Goal: Information Seeking & Learning: Learn about a topic

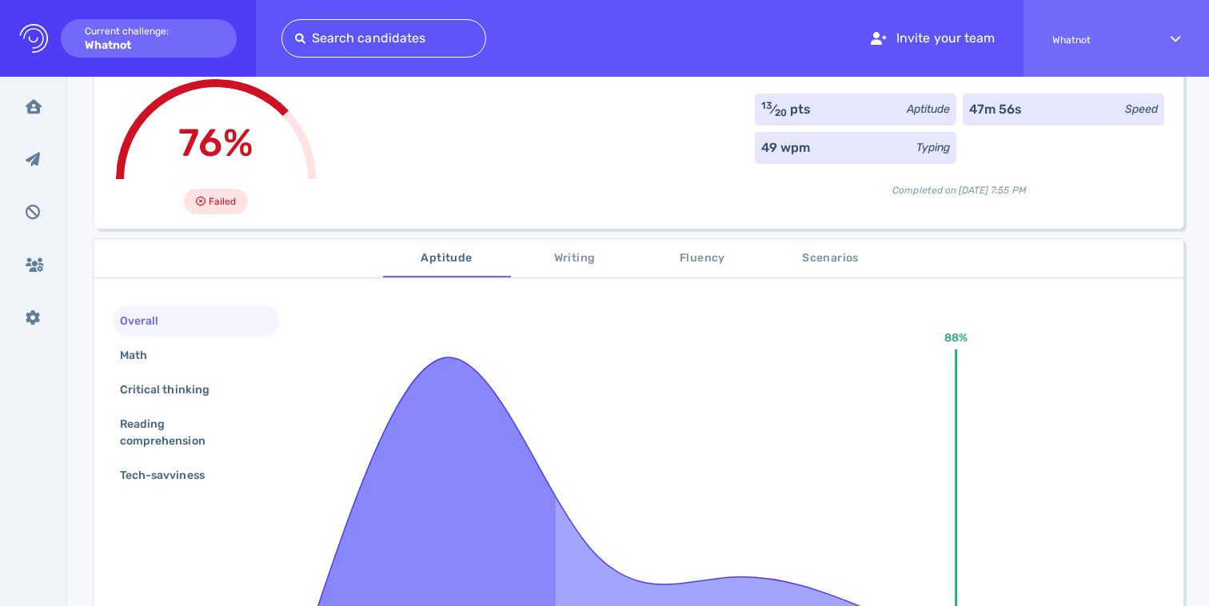
scroll to position [100, 0]
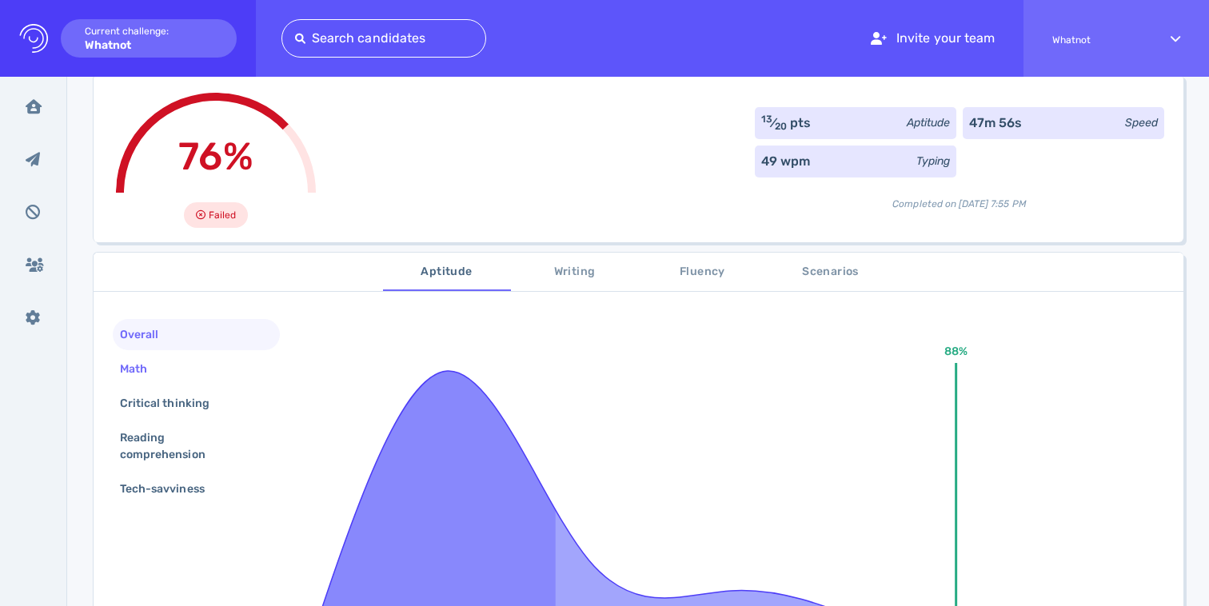
click at [153, 371] on div "Math" at bounding box center [142, 368] width 50 height 23
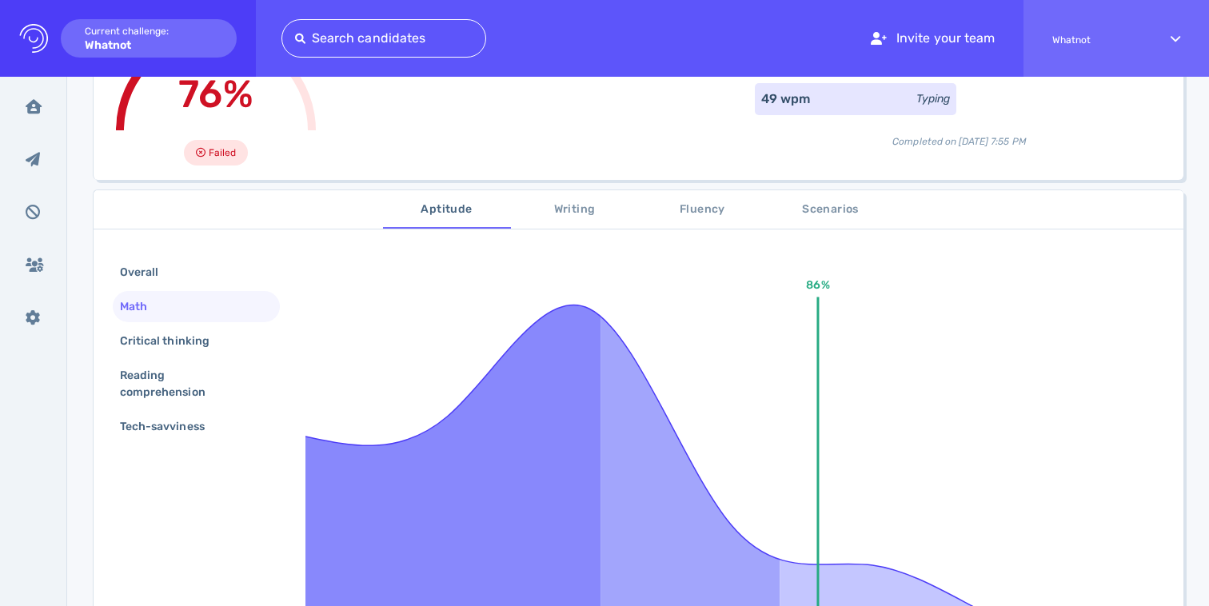
scroll to position [167, 0]
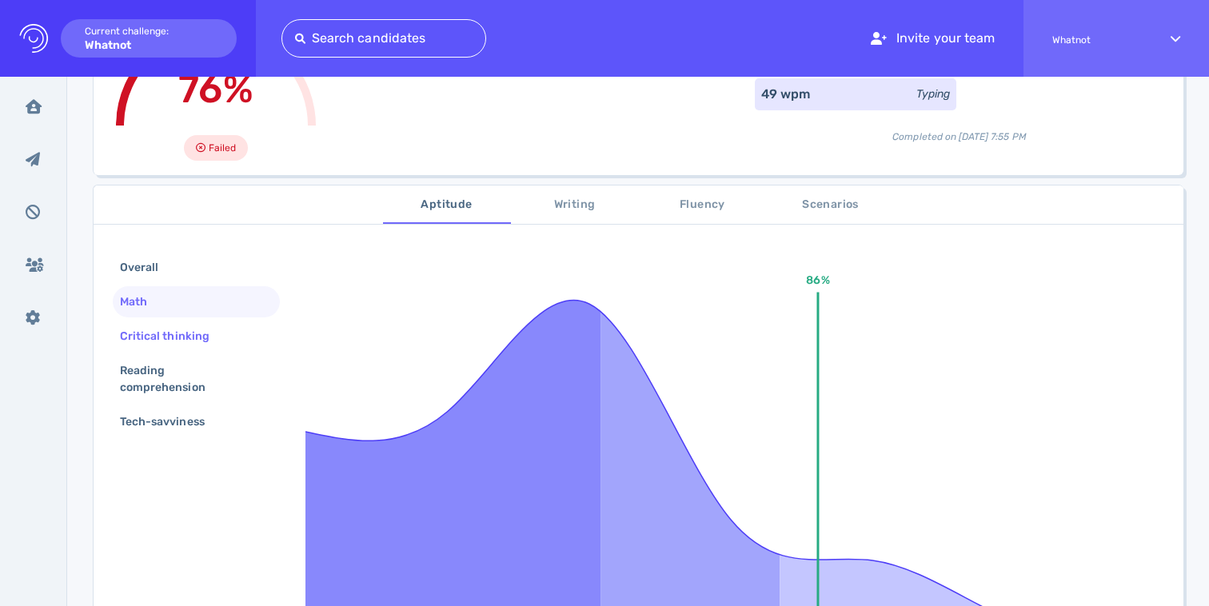
click at [213, 331] on div "Critical thinking" at bounding box center [173, 336] width 112 height 23
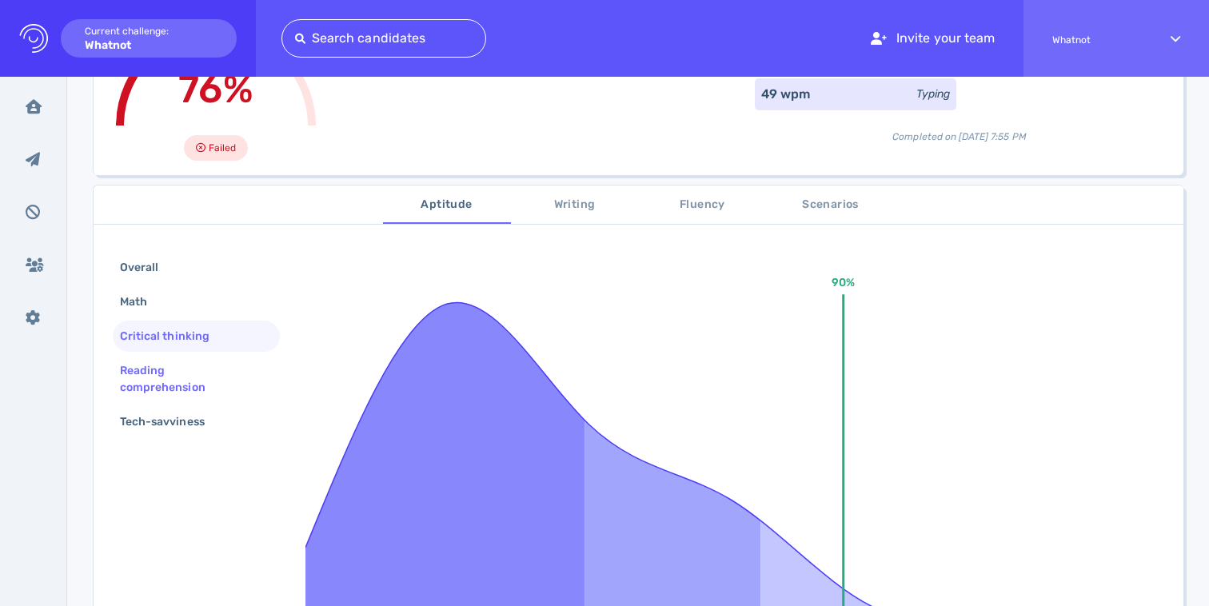
click at [191, 368] on div "Reading comprehension" at bounding box center [190, 379] width 146 height 40
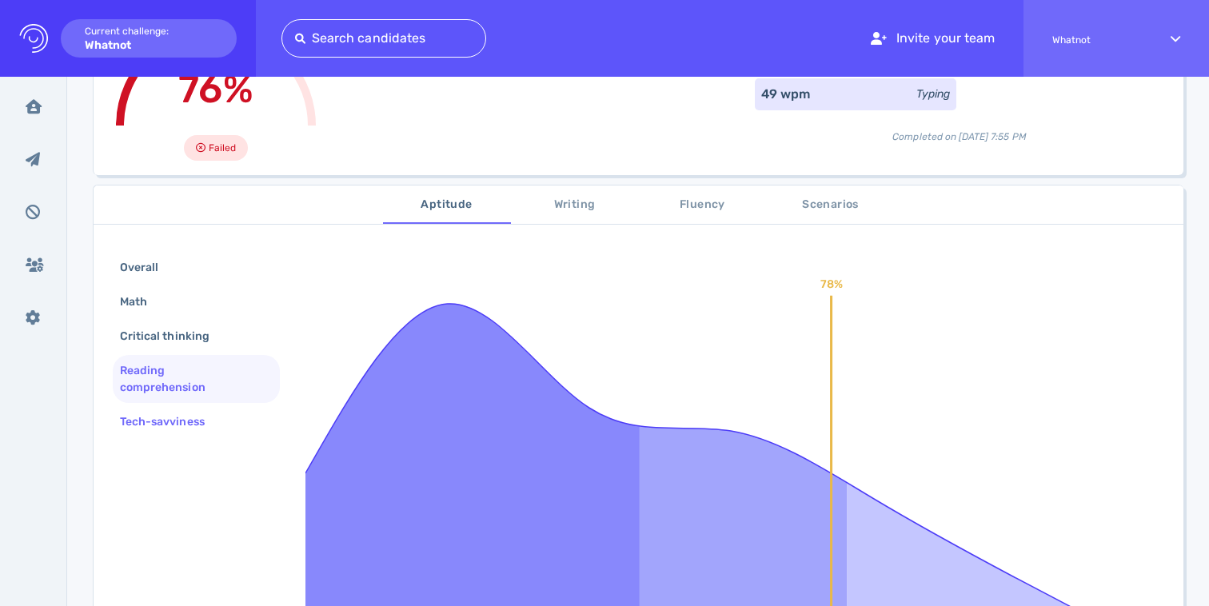
click at [192, 421] on div "Tech-savviness" at bounding box center [170, 421] width 107 height 23
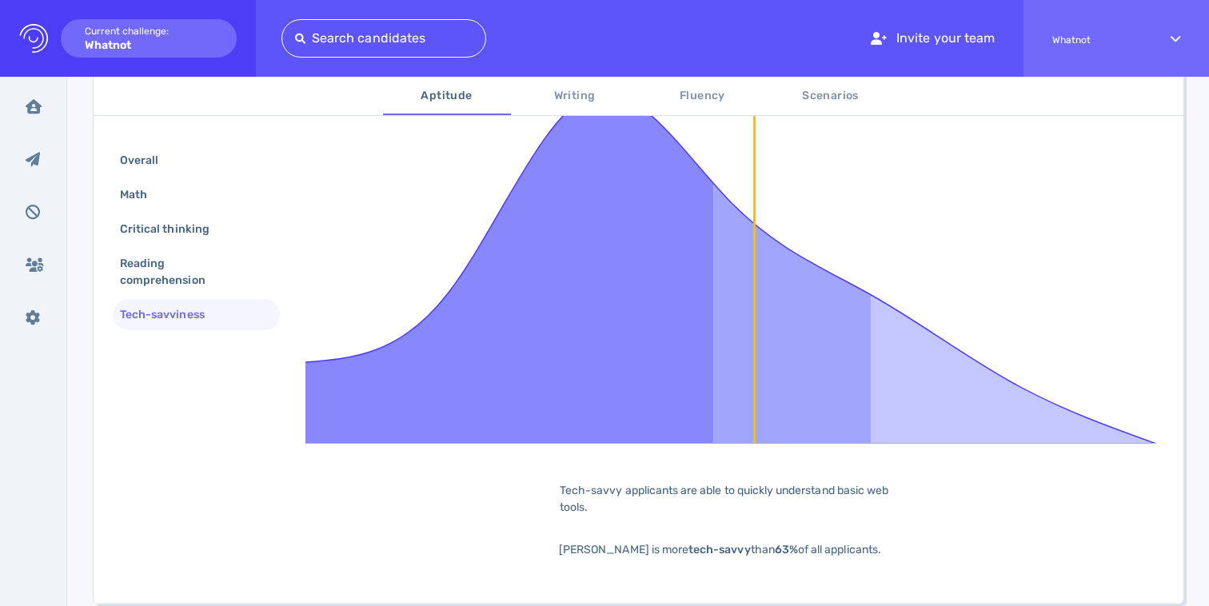
scroll to position [306, 0]
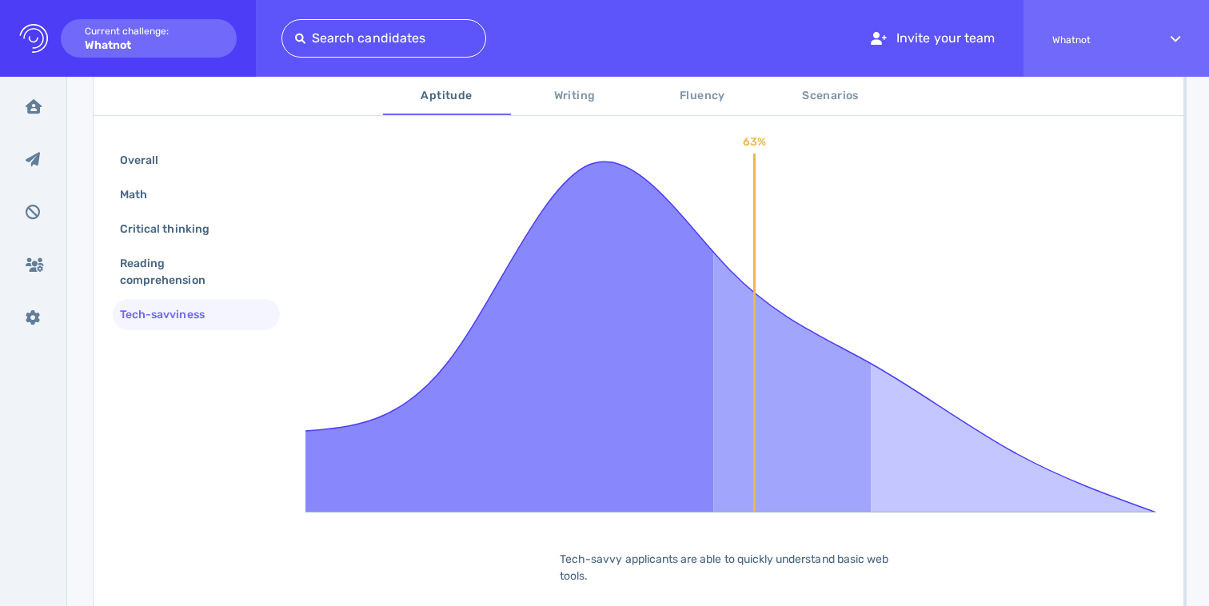
click at [568, 92] on span "Writing" at bounding box center [574, 96] width 109 height 20
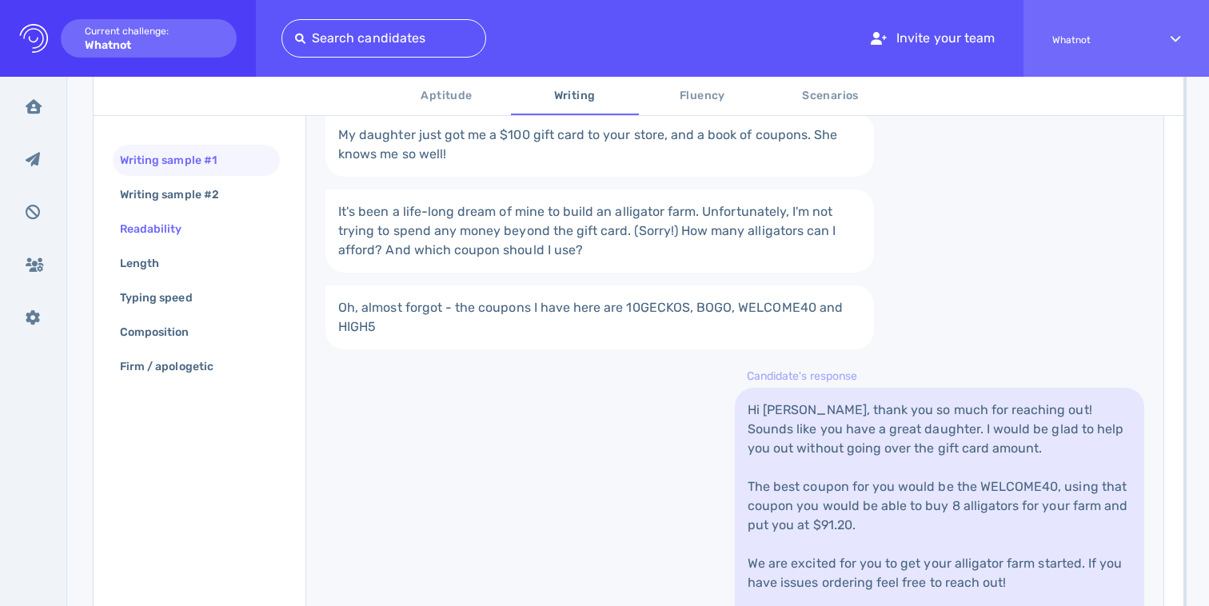
scroll to position [370, 0]
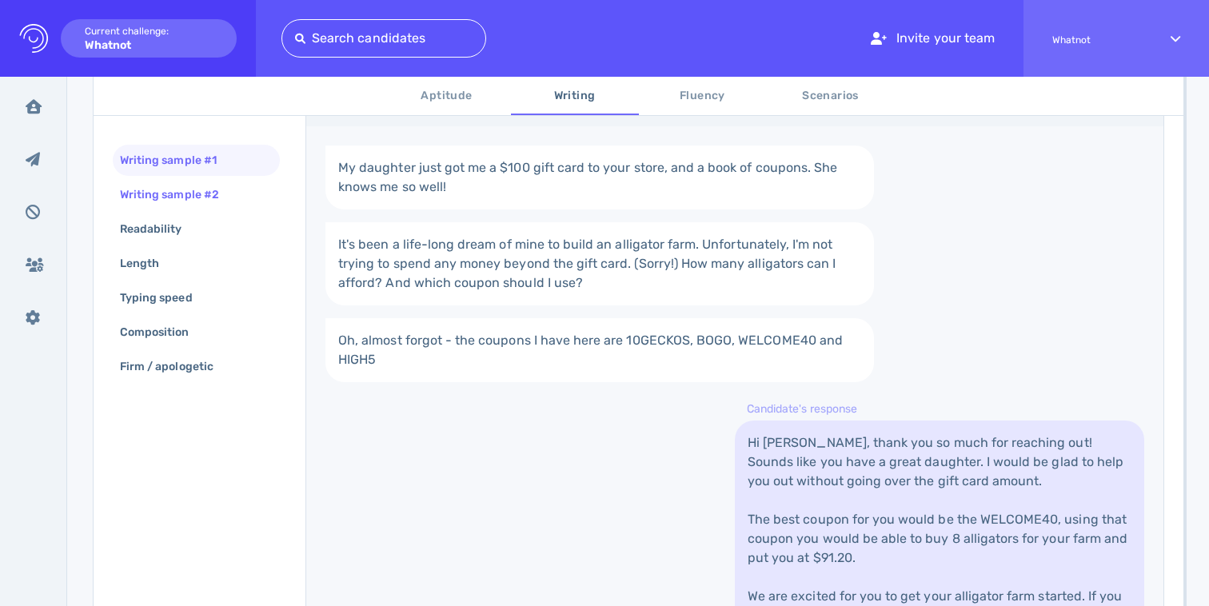
click at [193, 196] on div "Writing sample #2" at bounding box center [177, 194] width 121 height 23
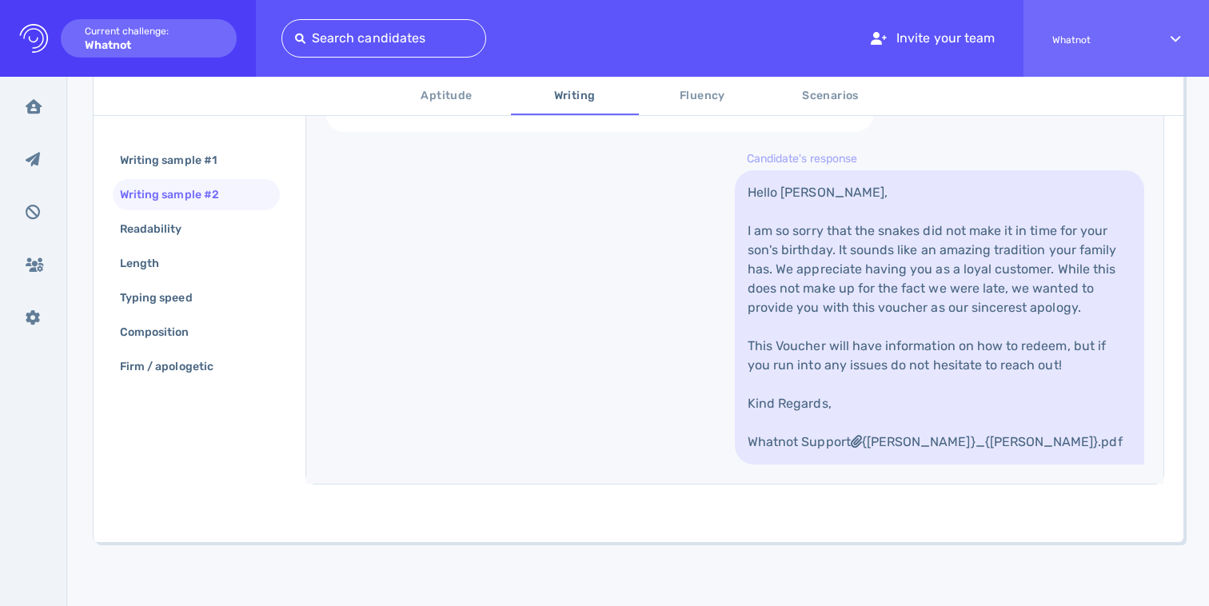
scroll to position [858, 0]
click at [188, 226] on div "Readability" at bounding box center [159, 228] width 85 height 23
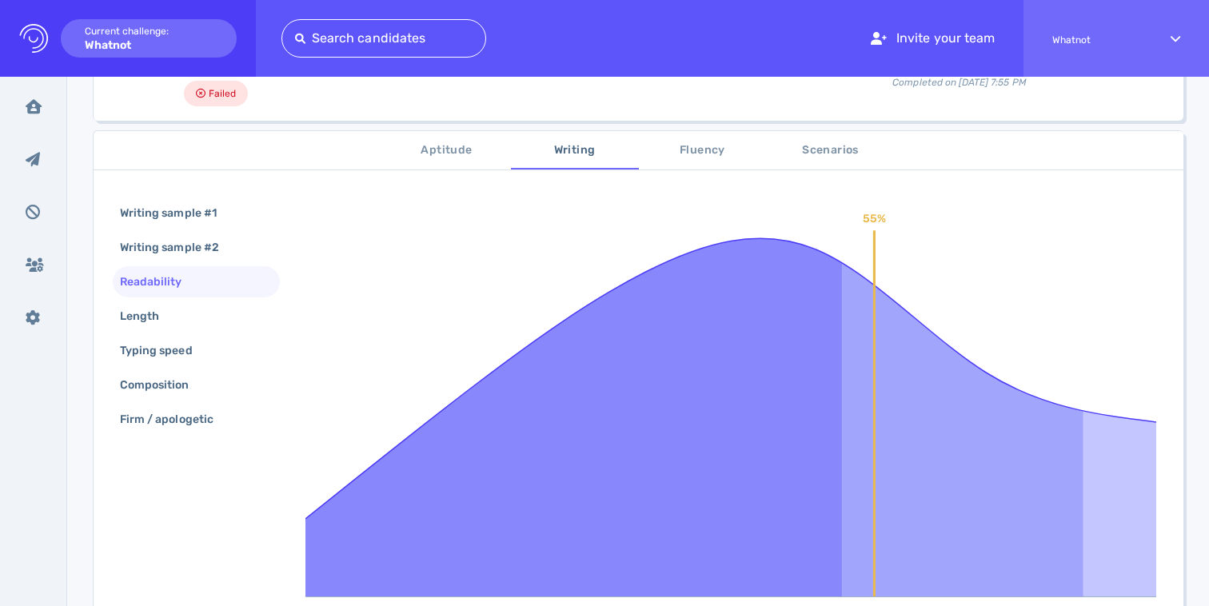
scroll to position [213, 0]
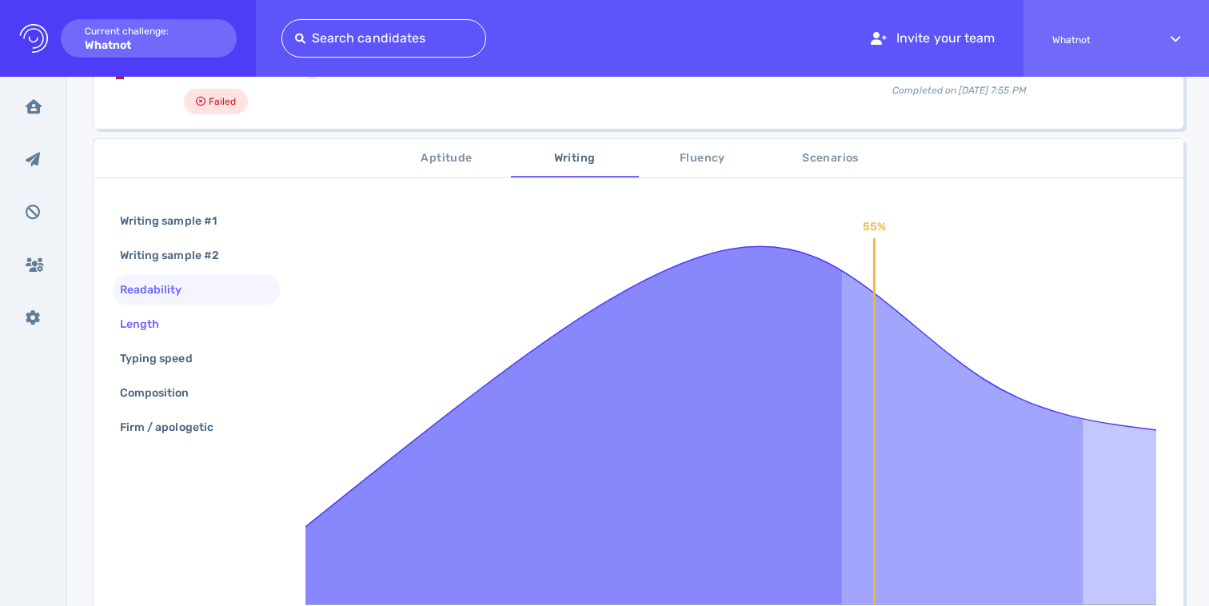
click at [160, 327] on div "Length" at bounding box center [148, 324] width 62 height 23
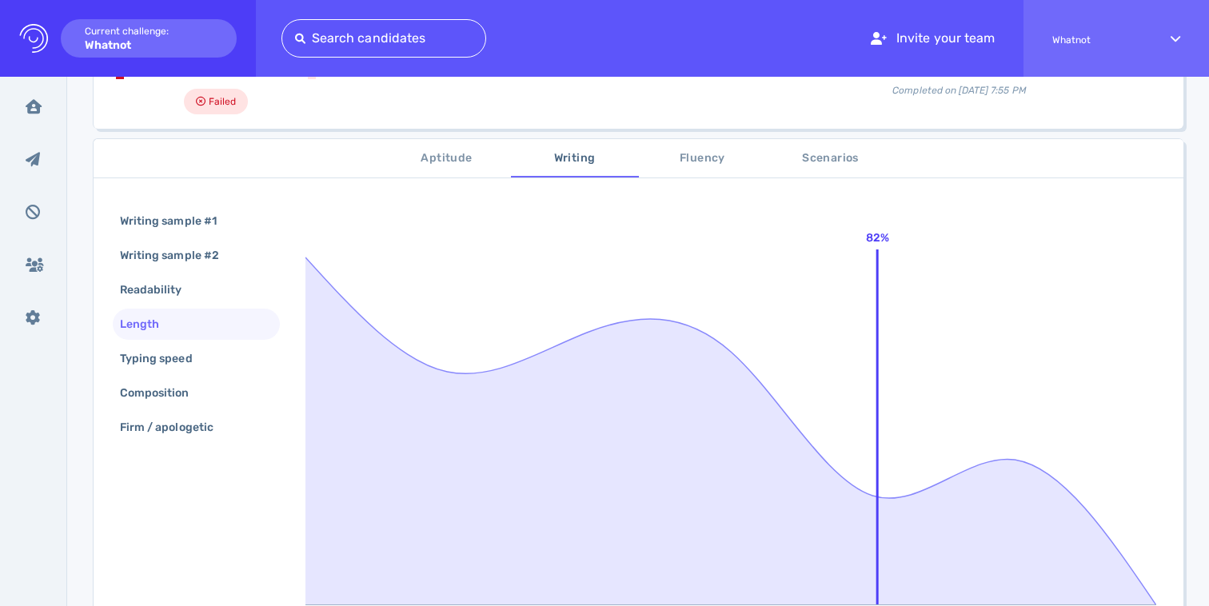
scroll to position [455, 0]
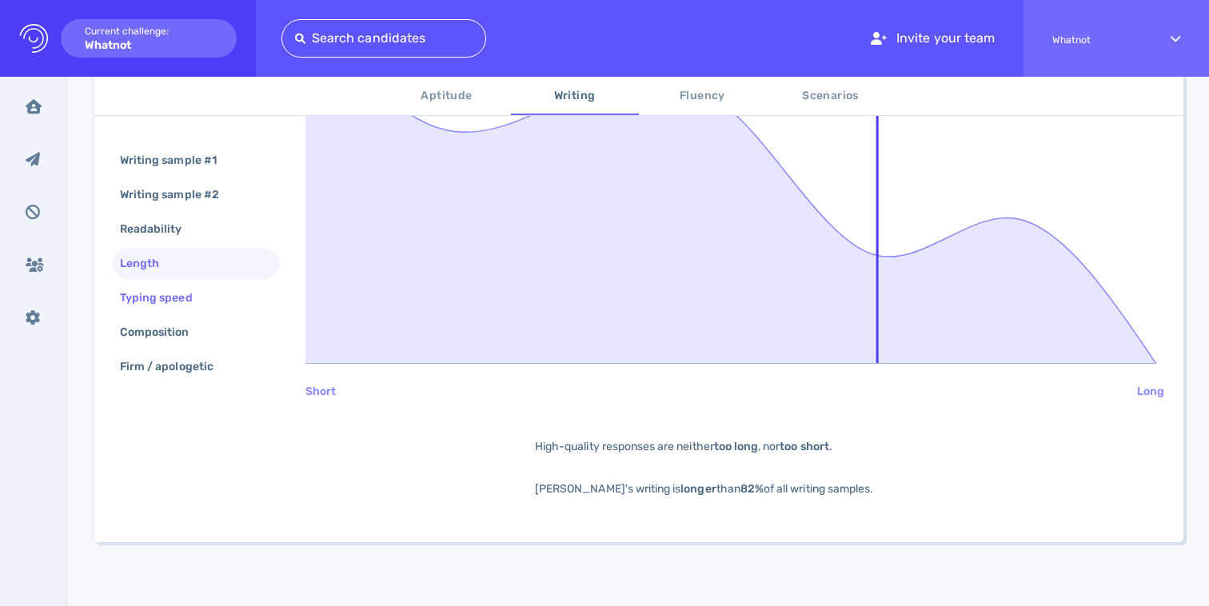
click at [141, 307] on div "Typing speed" at bounding box center [164, 297] width 95 height 23
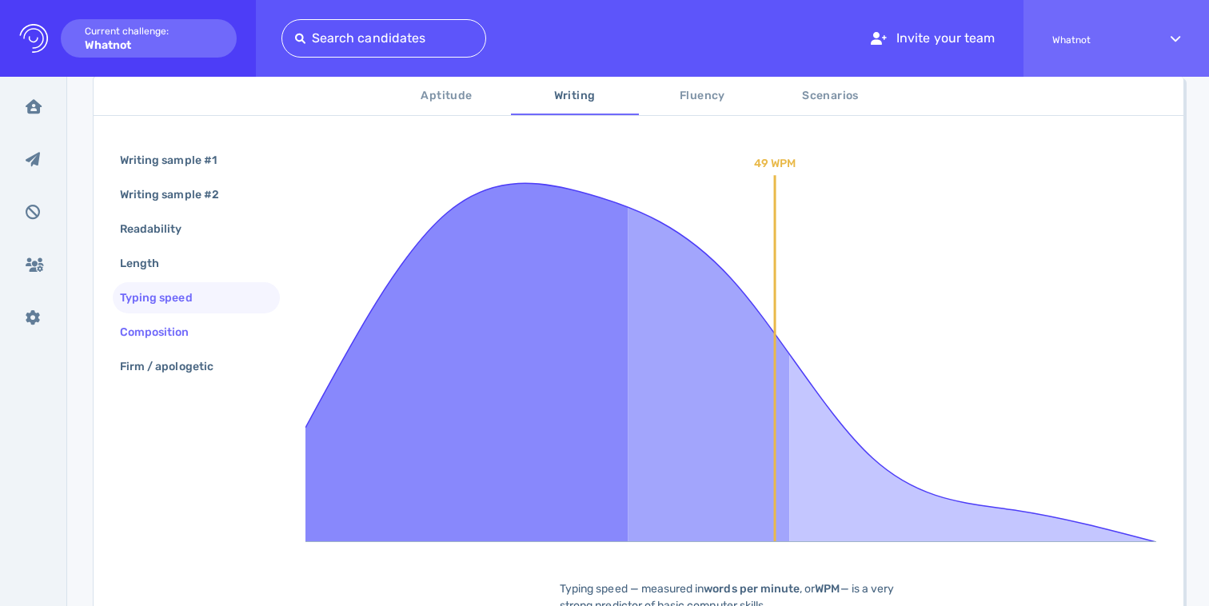
click at [192, 344] on div "Composition" at bounding box center [196, 332] width 167 height 31
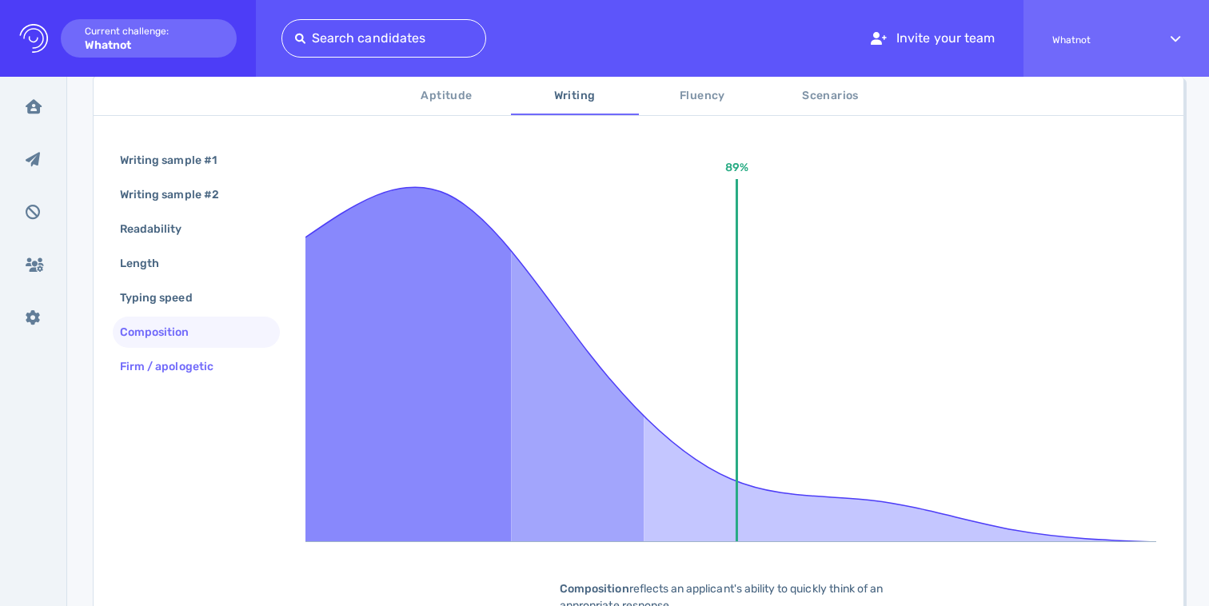
click at [192, 361] on div "Firm / apologetic" at bounding box center [175, 366] width 116 height 23
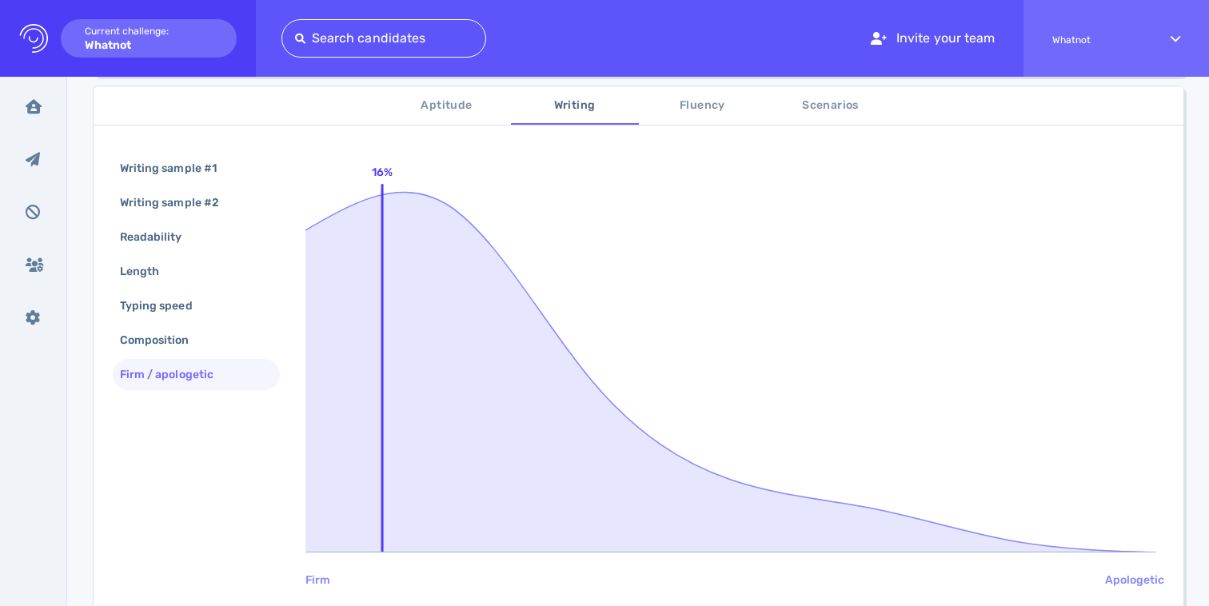
scroll to position [219, 0]
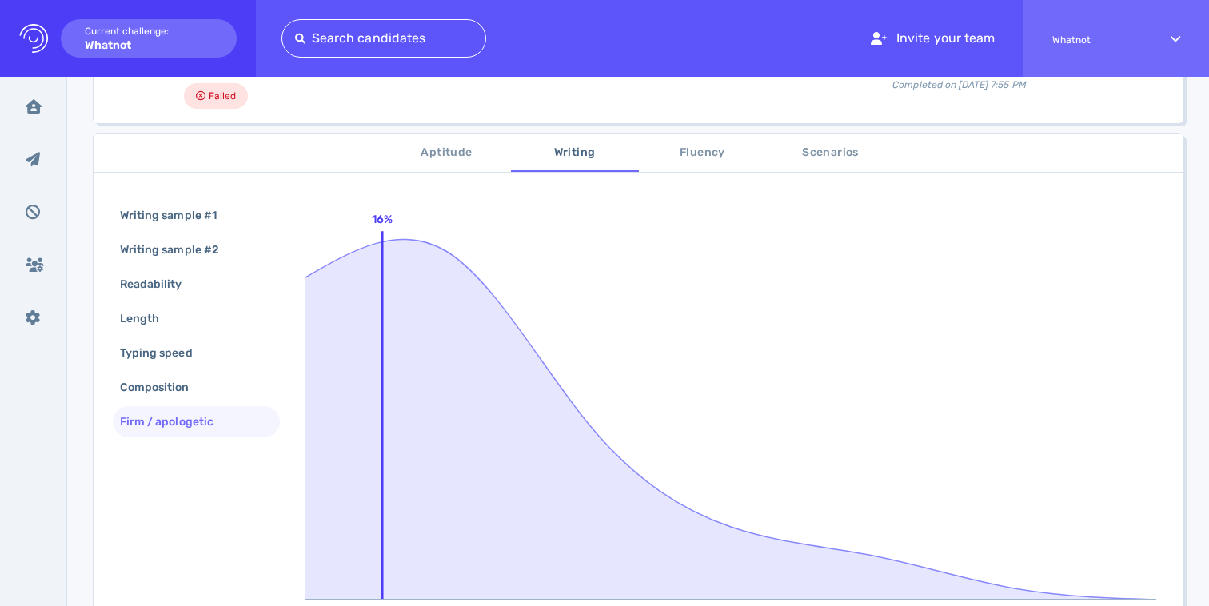
click at [683, 146] on span "Fluency" at bounding box center [702, 153] width 109 height 20
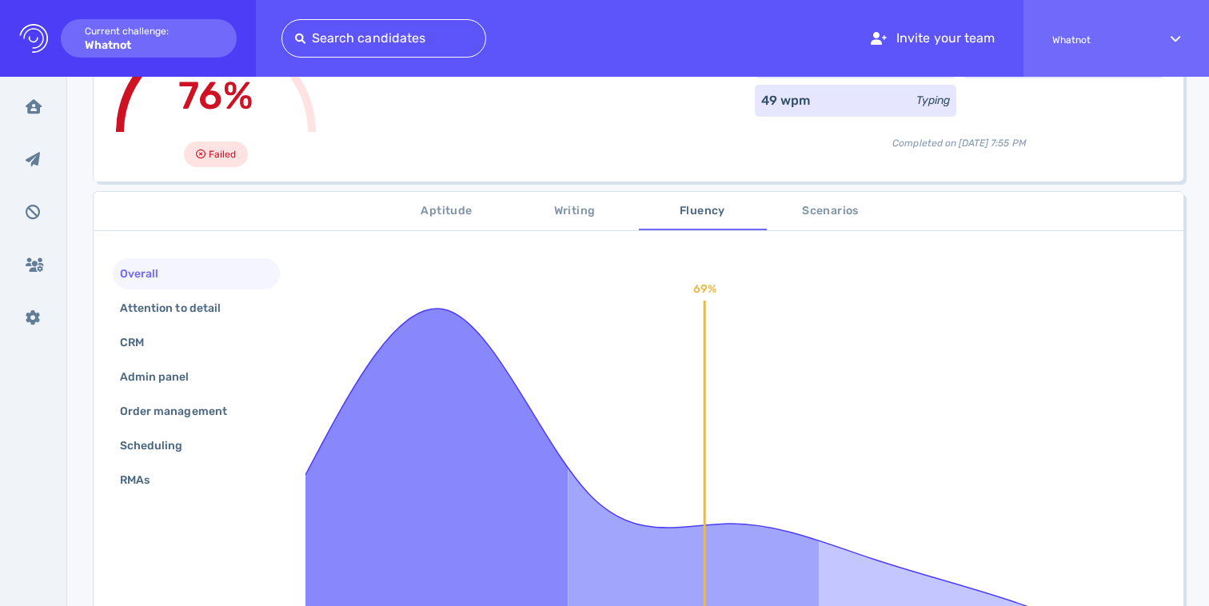
scroll to position [159, 0]
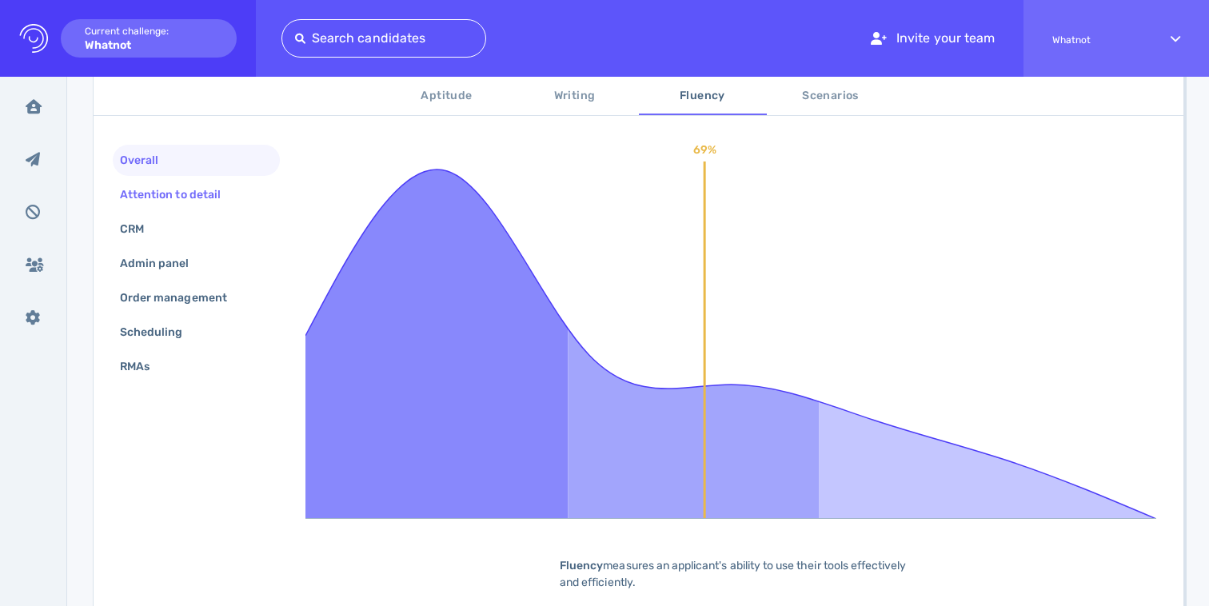
click at [189, 207] on div "Attention to detail" at bounding box center [196, 194] width 167 height 31
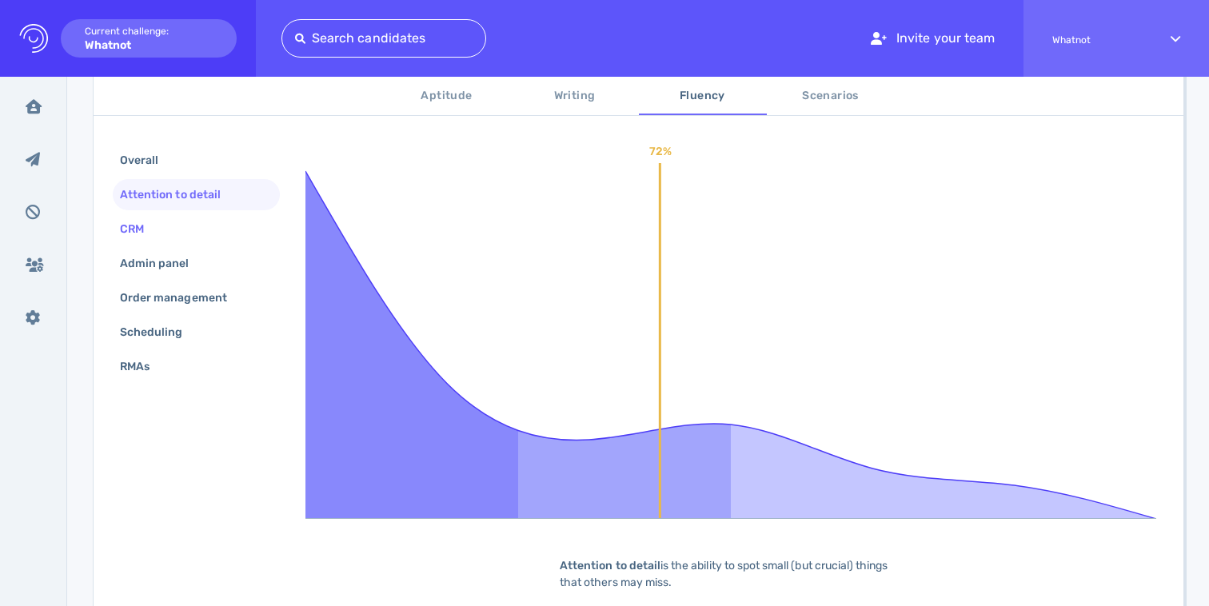
click at [166, 240] on div "CRM" at bounding box center [196, 228] width 167 height 31
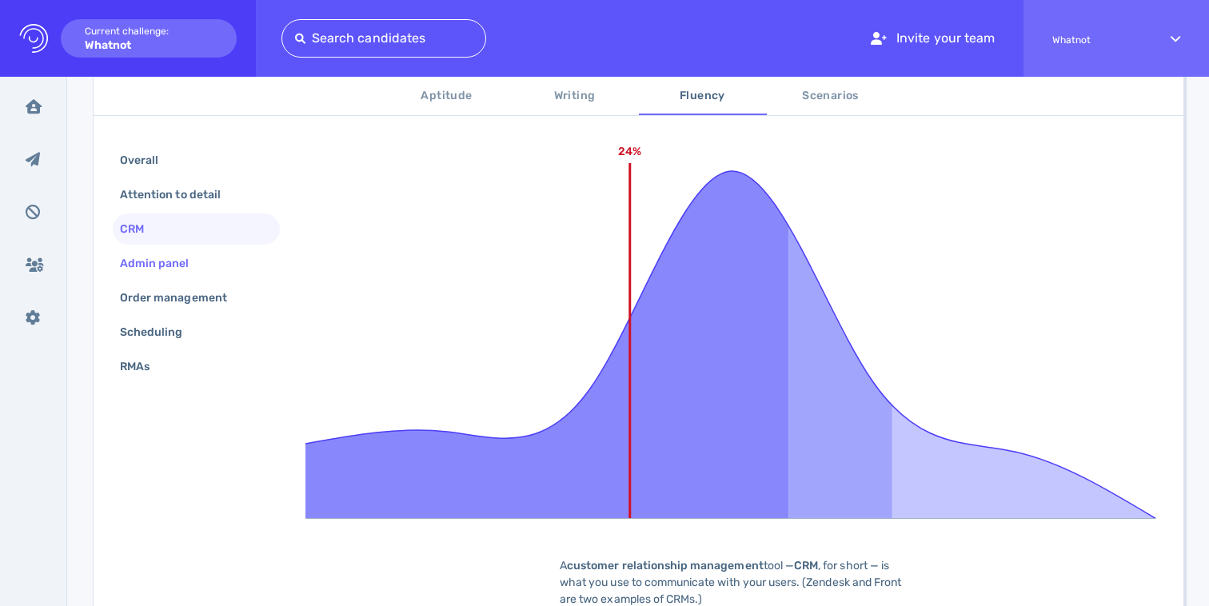
click at [169, 253] on div "Admin panel" at bounding box center [163, 263] width 92 height 23
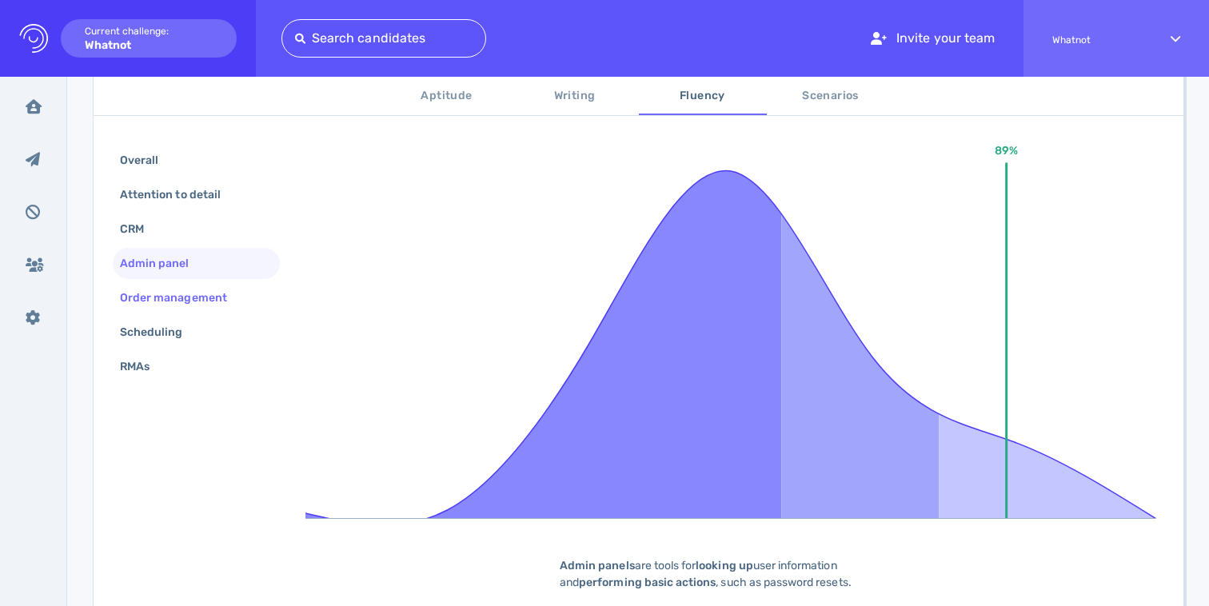
click at [173, 285] on div "Order management" at bounding box center [196, 297] width 167 height 31
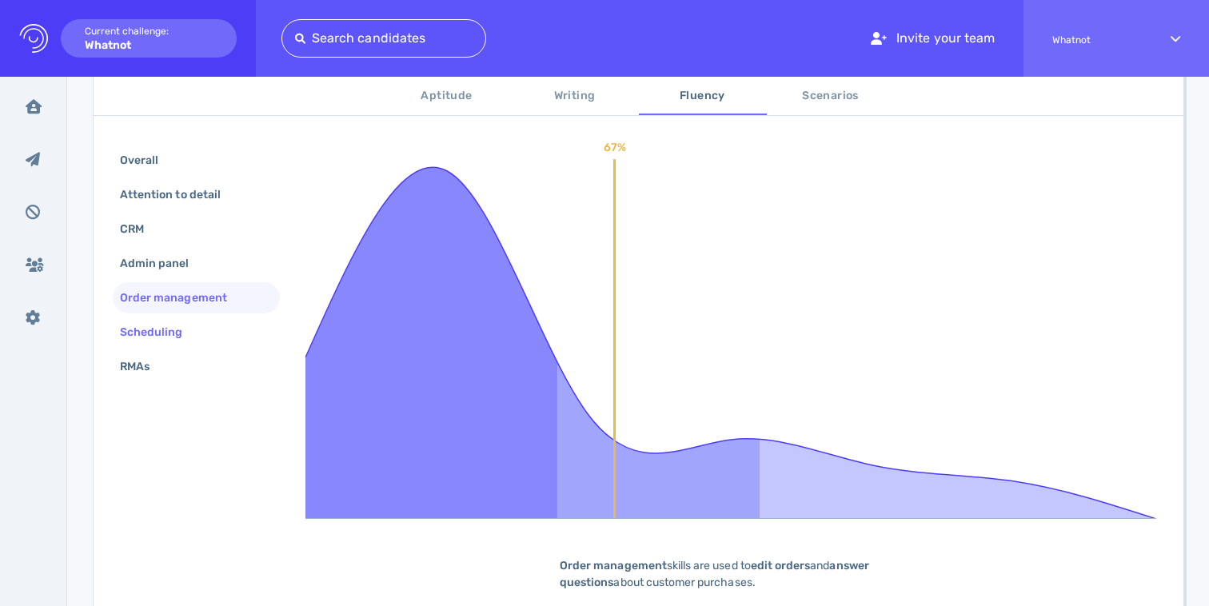
click at [175, 327] on div "Scheduling" at bounding box center [160, 332] width 86 height 23
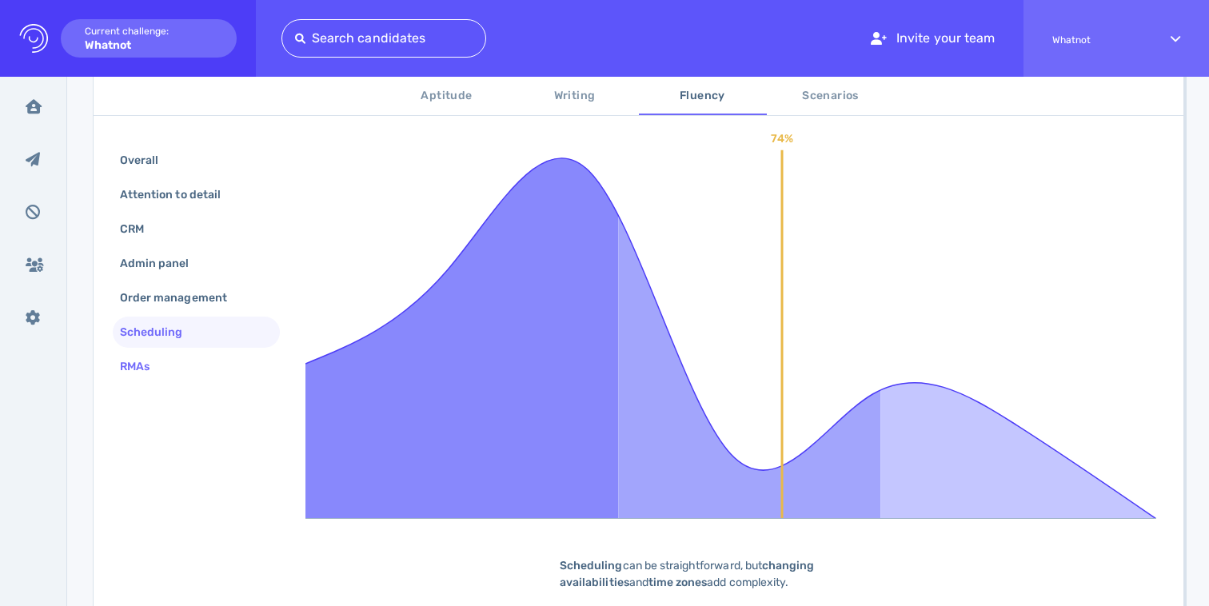
click at [181, 368] on div "RMAs" at bounding box center [196, 366] width 167 height 31
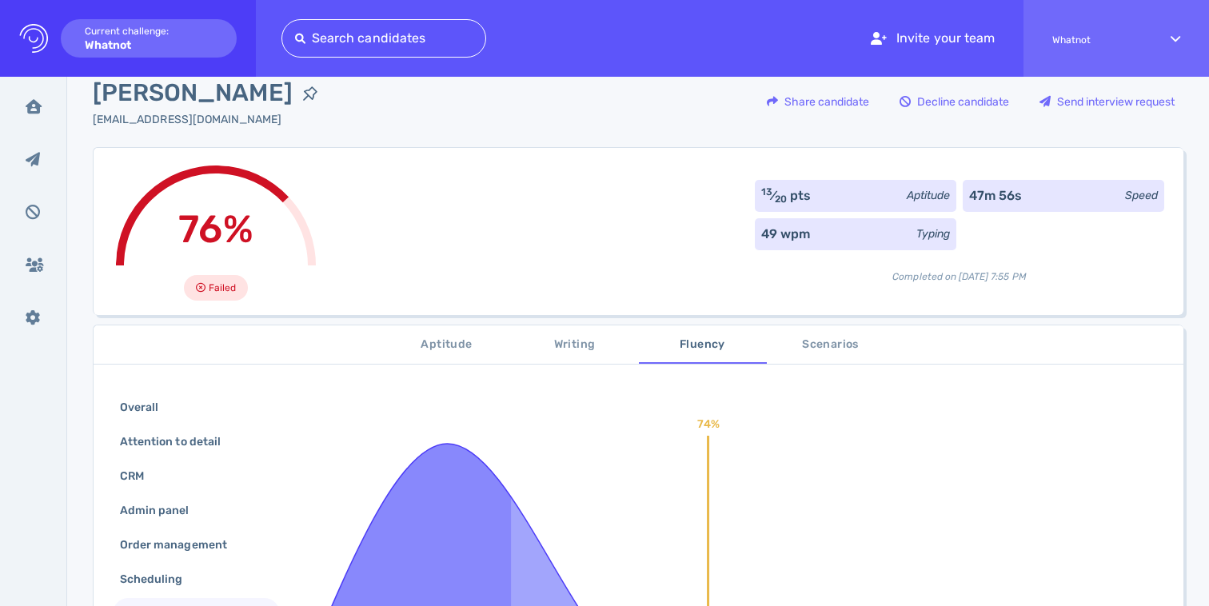
scroll to position [0, 0]
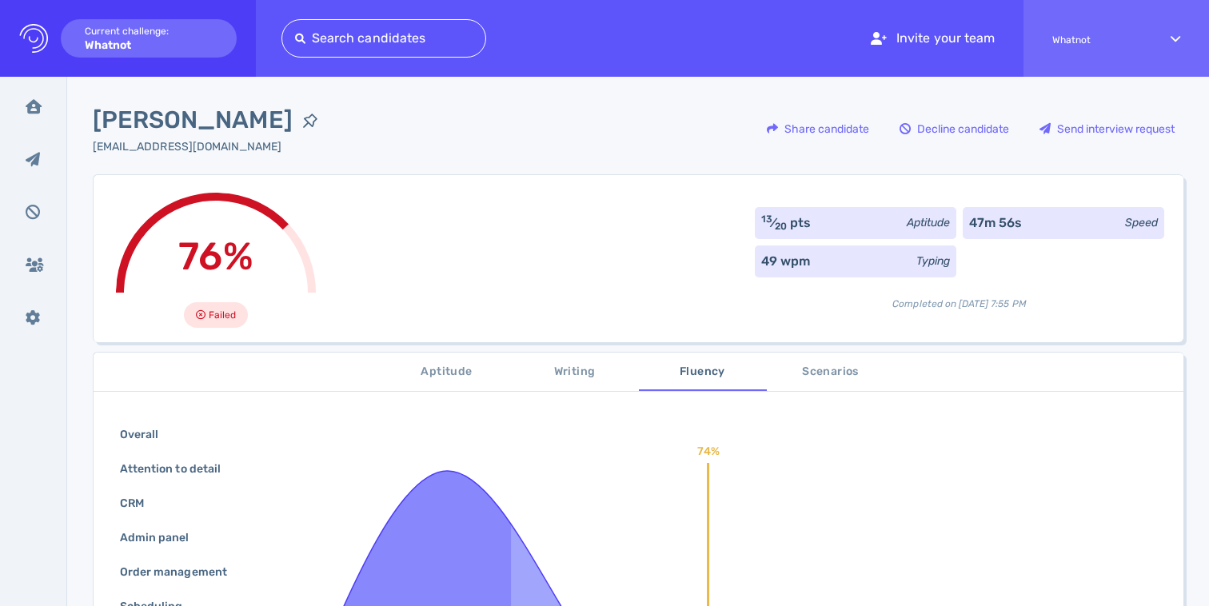
click at [833, 376] on span "Scenarios" at bounding box center [830, 372] width 109 height 20
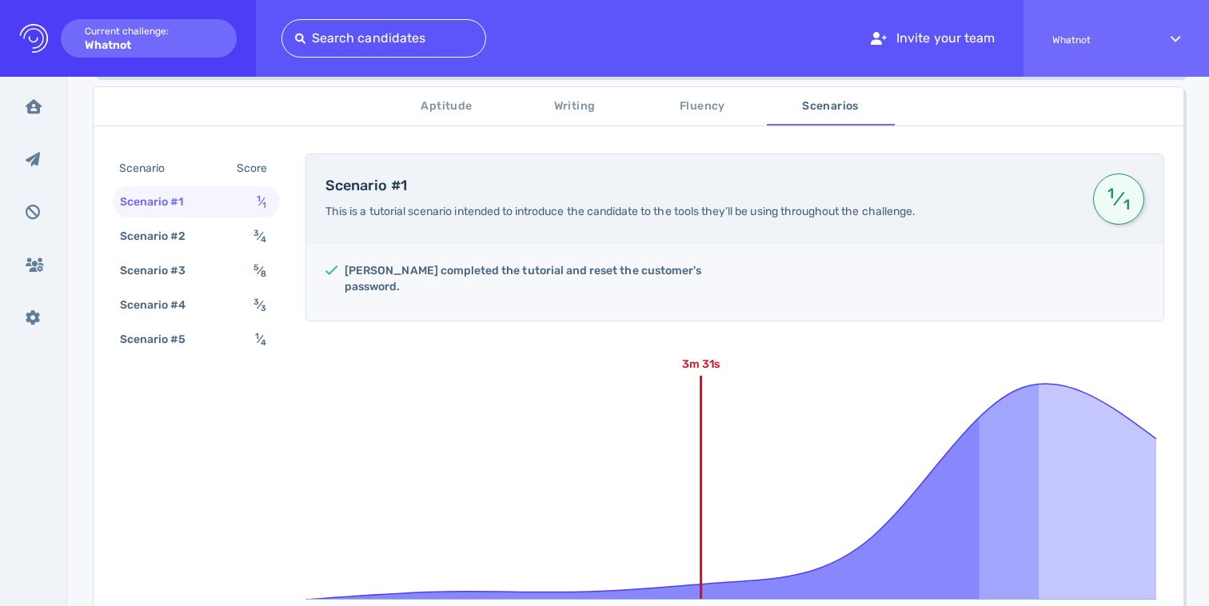
scroll to position [309, 0]
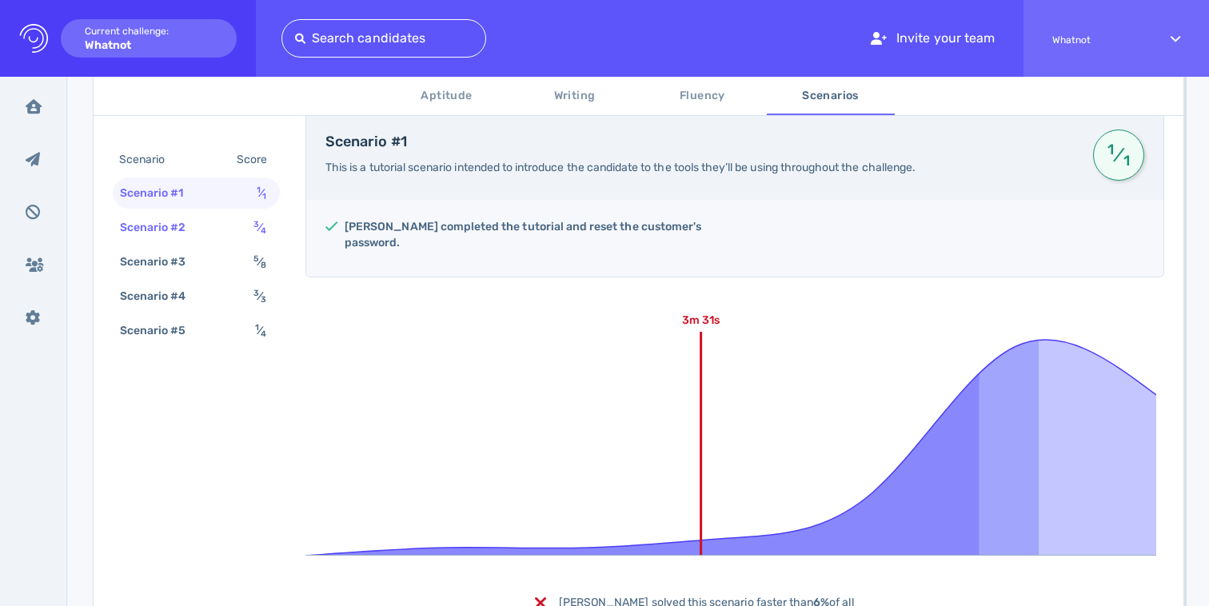
click at [185, 225] on div "Scenario #2" at bounding box center [161, 227] width 89 height 23
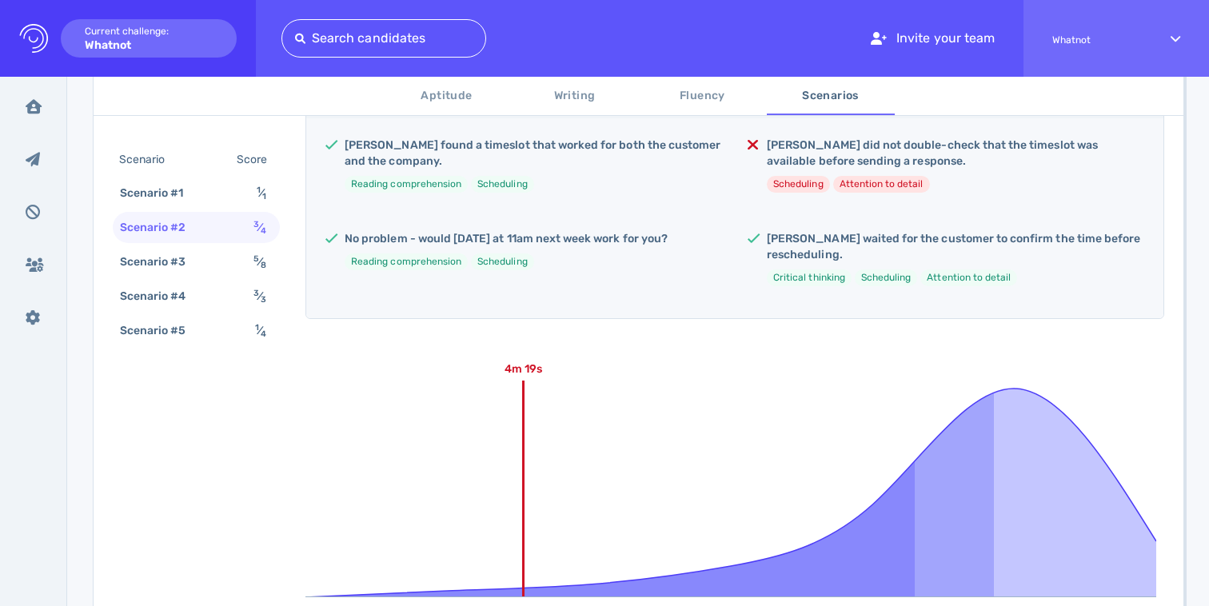
scroll to position [547, 0]
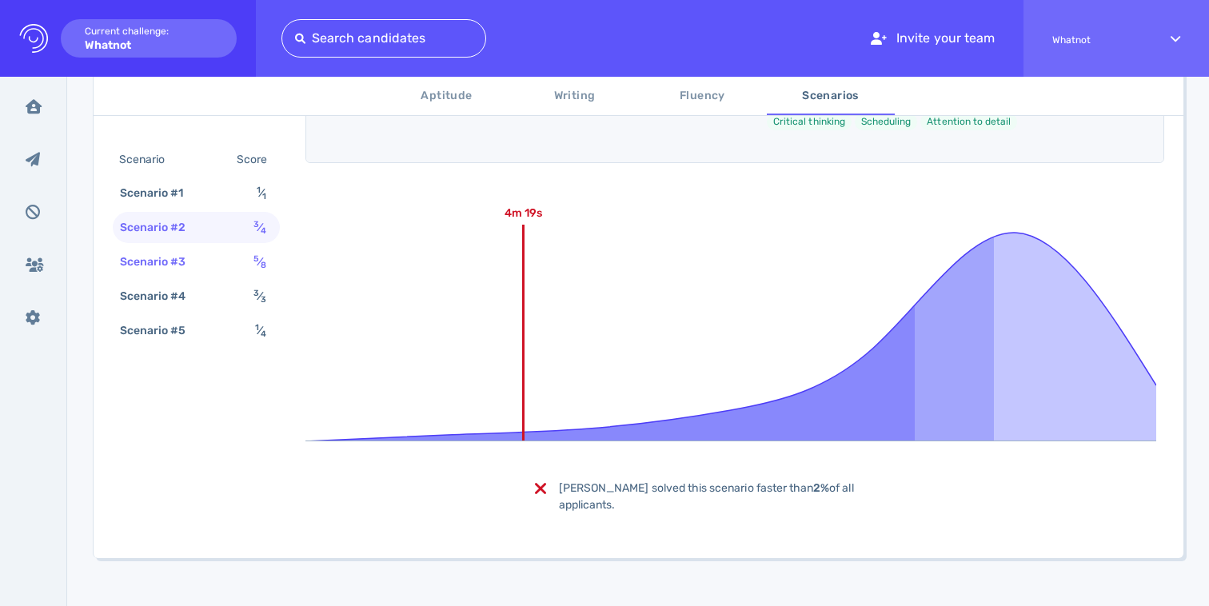
click at [181, 263] on div "Scenario #3" at bounding box center [161, 261] width 89 height 23
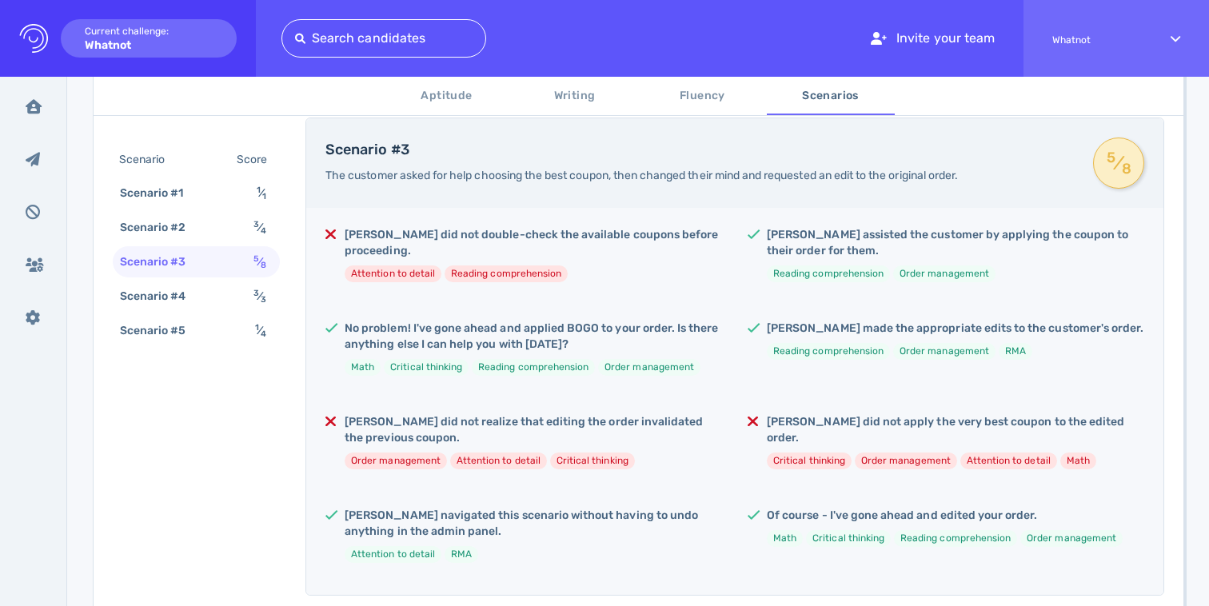
scroll to position [301, 0]
click at [239, 297] on div "Scenario #4 3 ⁄ 3" at bounding box center [196, 296] width 167 height 31
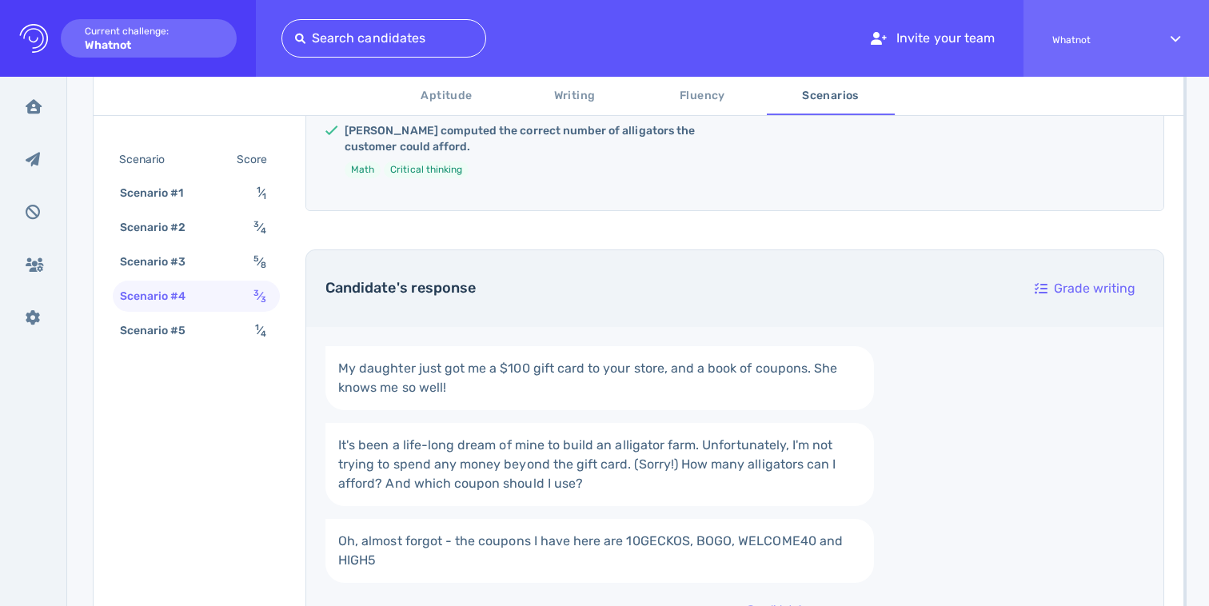
scroll to position [498, 0]
click at [229, 332] on div "Scenario #5 1 ⁄ 4" at bounding box center [196, 330] width 167 height 31
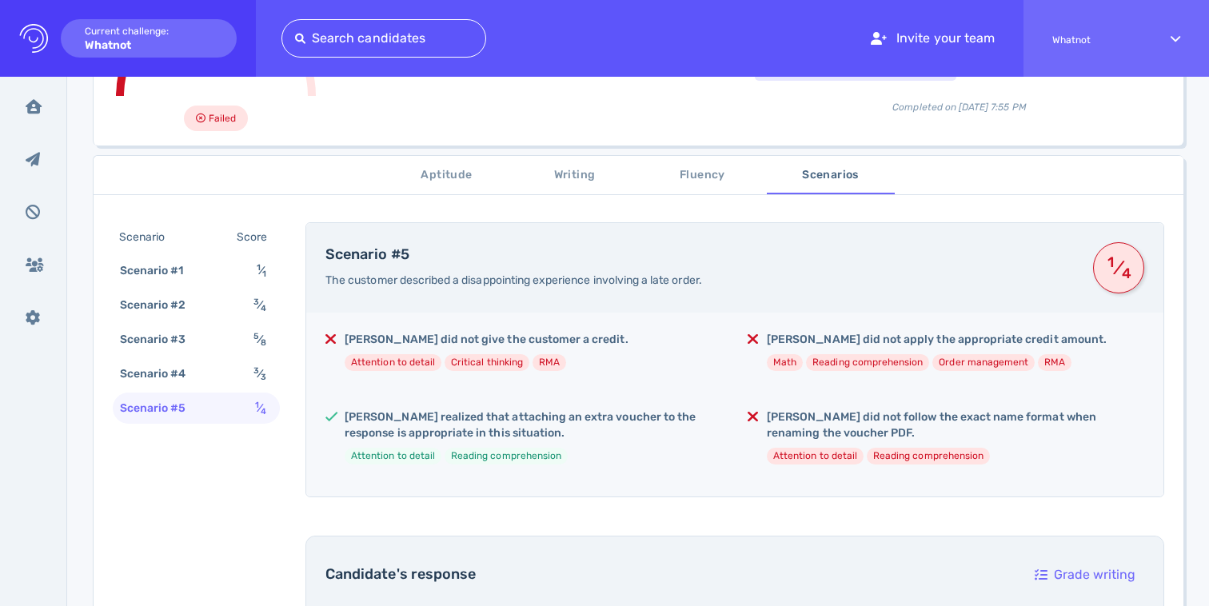
scroll to position [211, 0]
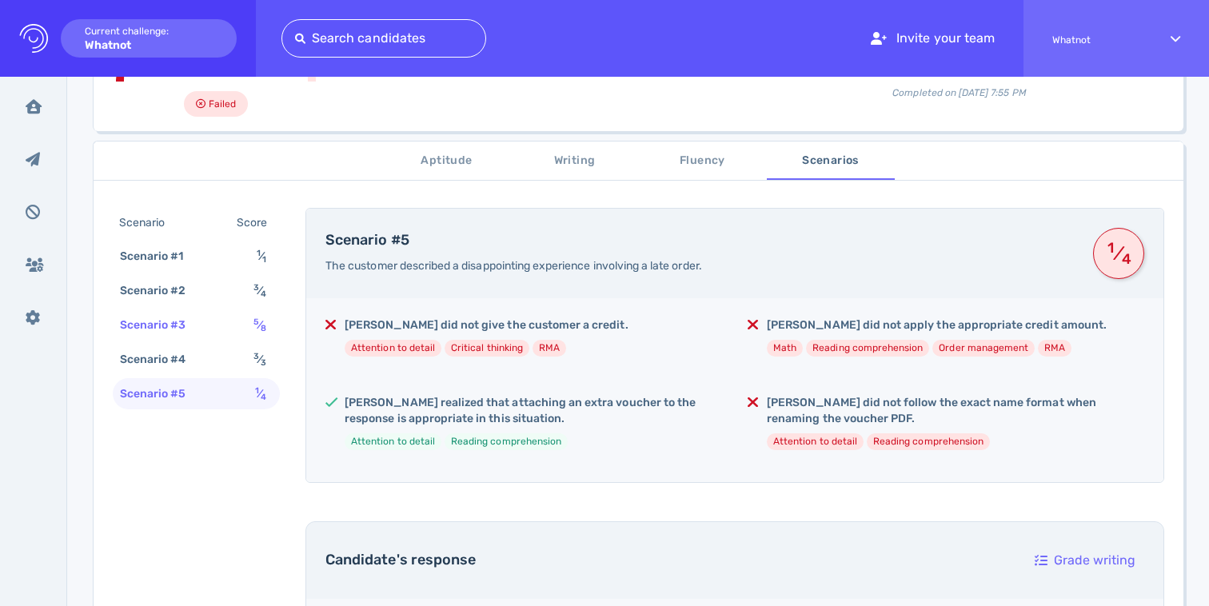
click at [244, 331] on div "Scenario #3 5 ⁄ 8" at bounding box center [196, 324] width 167 height 31
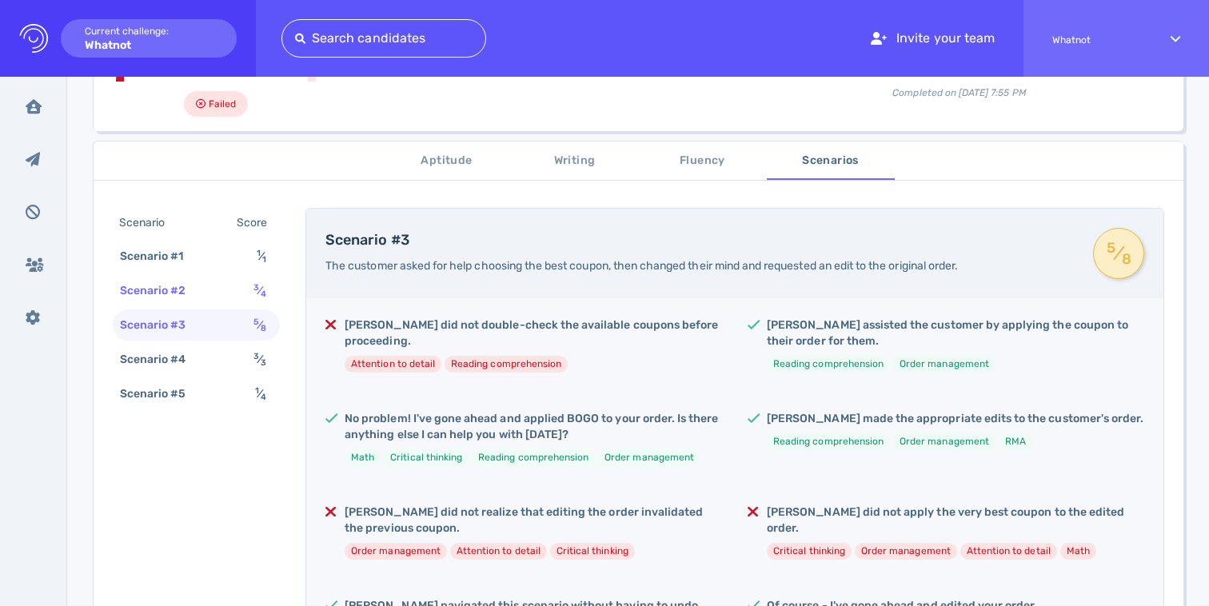
click at [247, 284] on div "Scenario #2 3 ⁄ 4" at bounding box center [196, 290] width 167 height 31
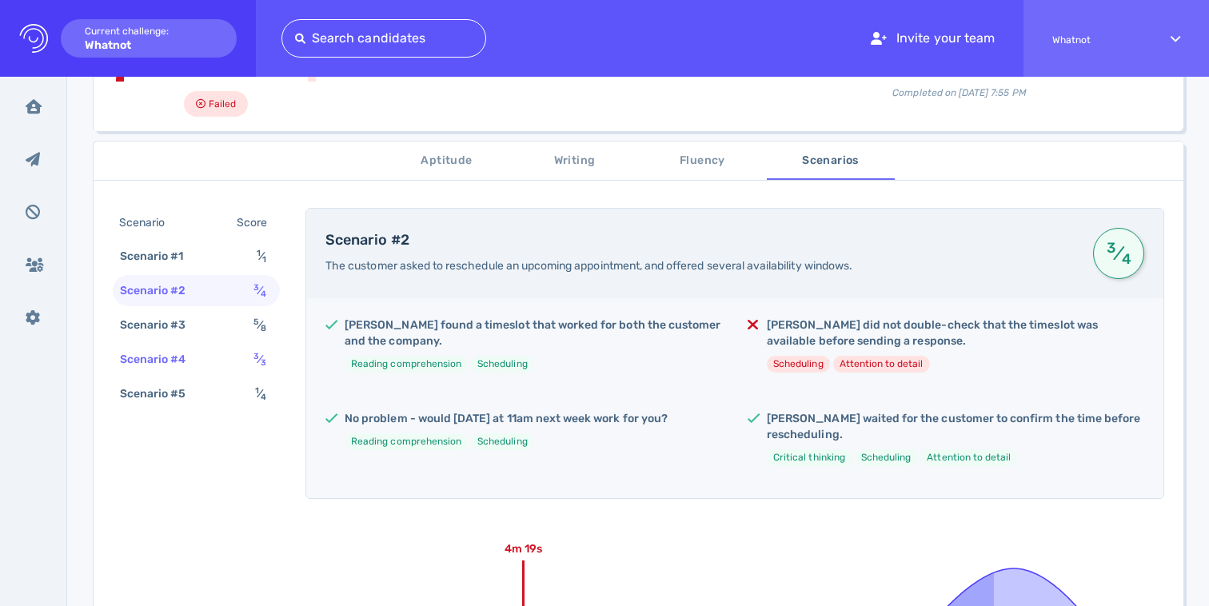
click at [239, 351] on div "Scenario #4 3 ⁄ 3" at bounding box center [196, 359] width 167 height 31
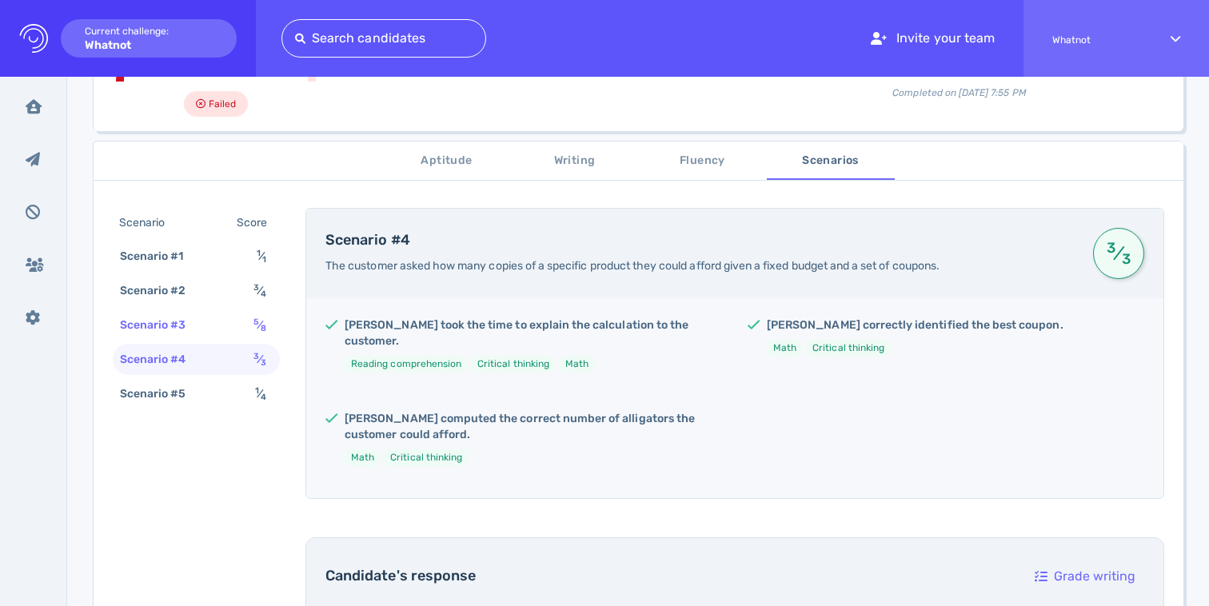
click at [235, 325] on div "Scenario #3 5 ⁄ 8" at bounding box center [196, 324] width 167 height 31
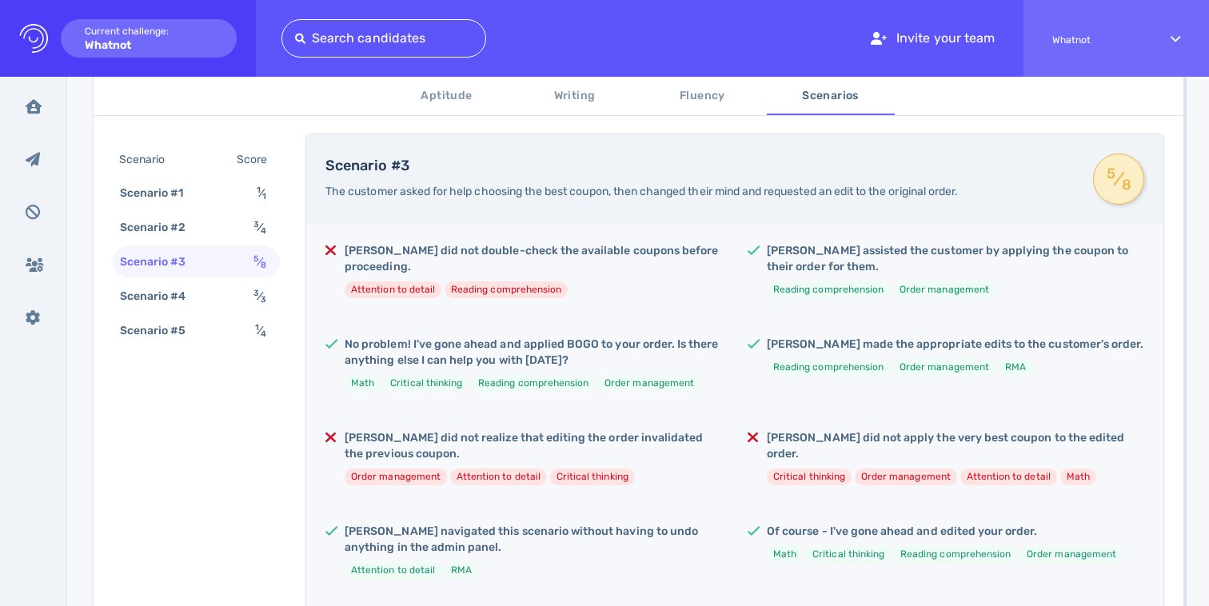
scroll to position [329, 0]
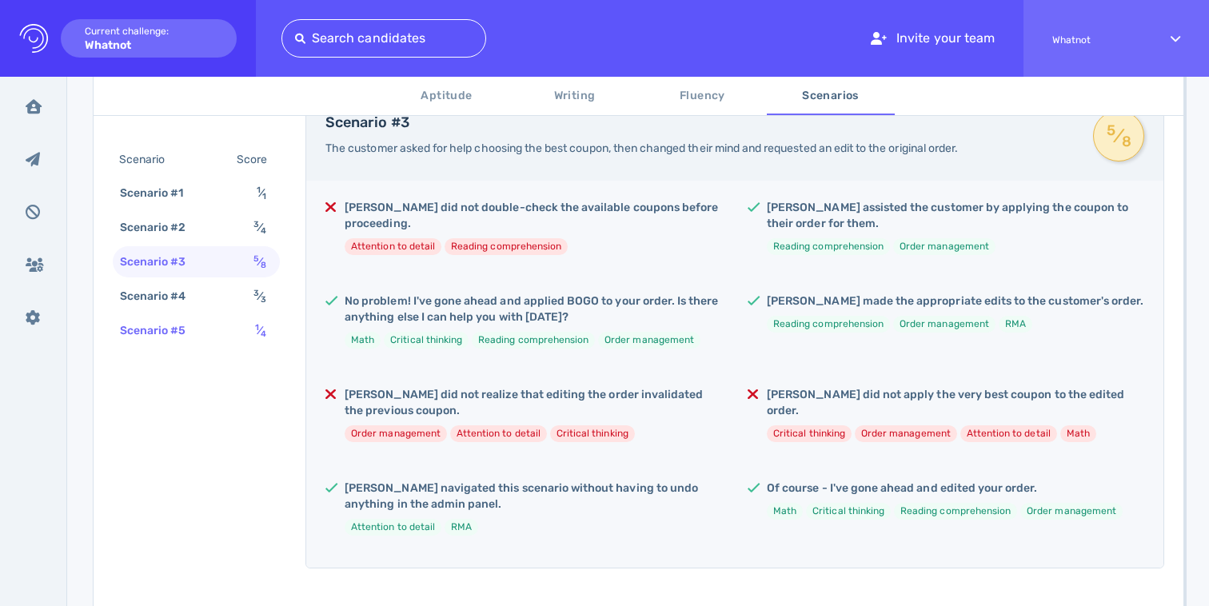
click at [222, 330] on div "Scenario #5 1 ⁄ 4" at bounding box center [196, 330] width 167 height 31
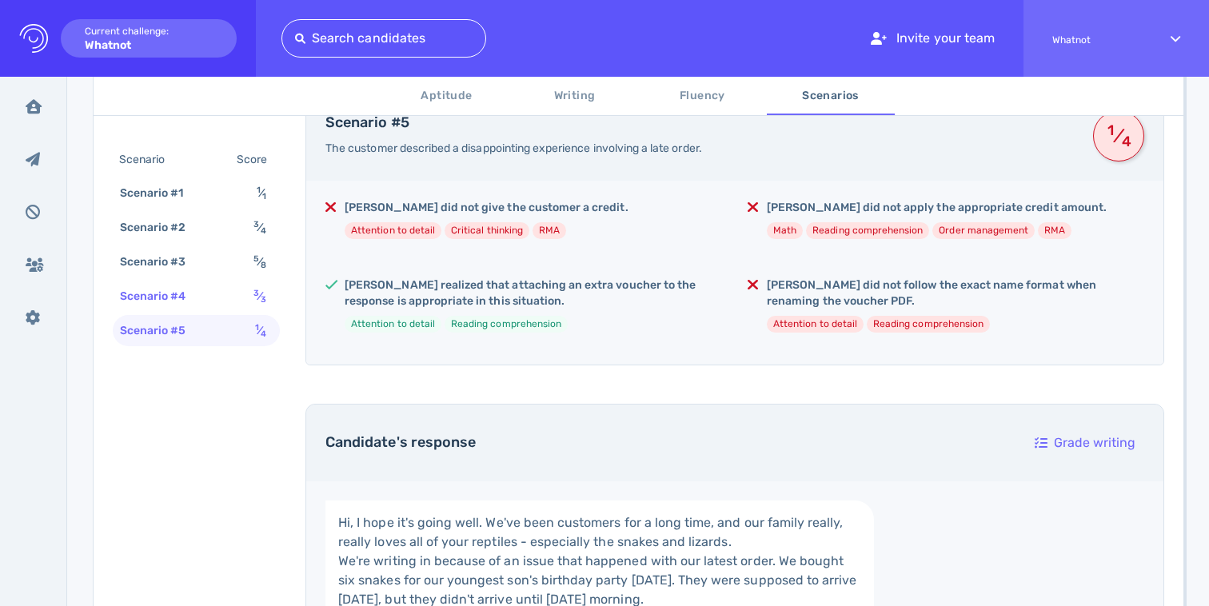
click at [228, 303] on div "Scenario #4 3 ⁄ 3" at bounding box center [196, 296] width 167 height 31
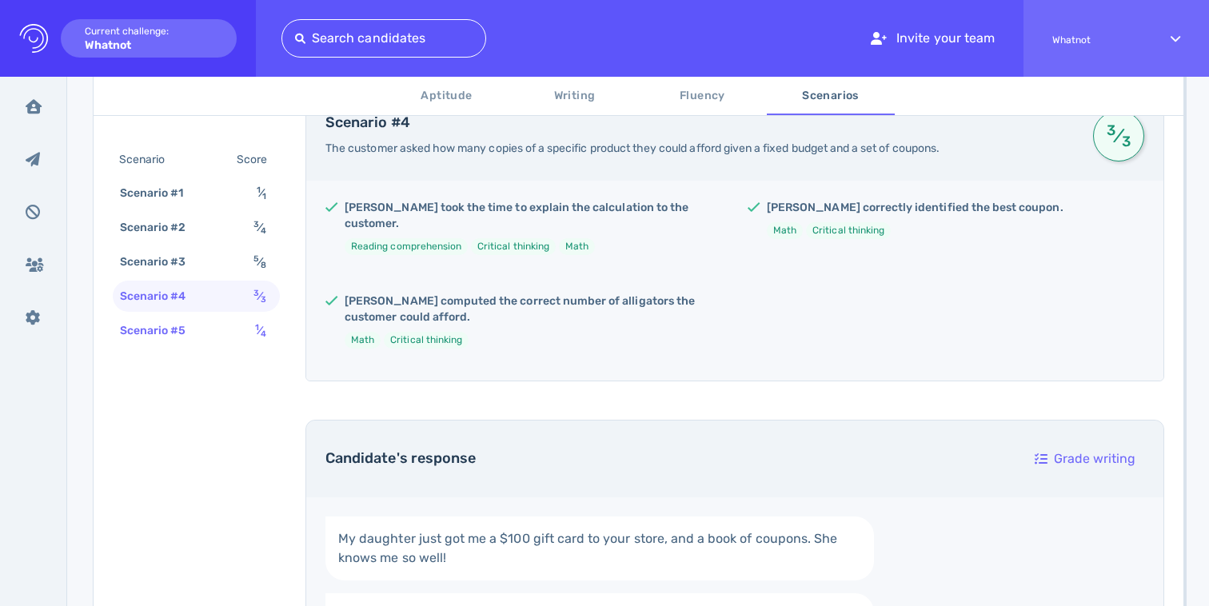
click at [221, 336] on div "Scenario #5 1 ⁄ 4" at bounding box center [196, 330] width 167 height 31
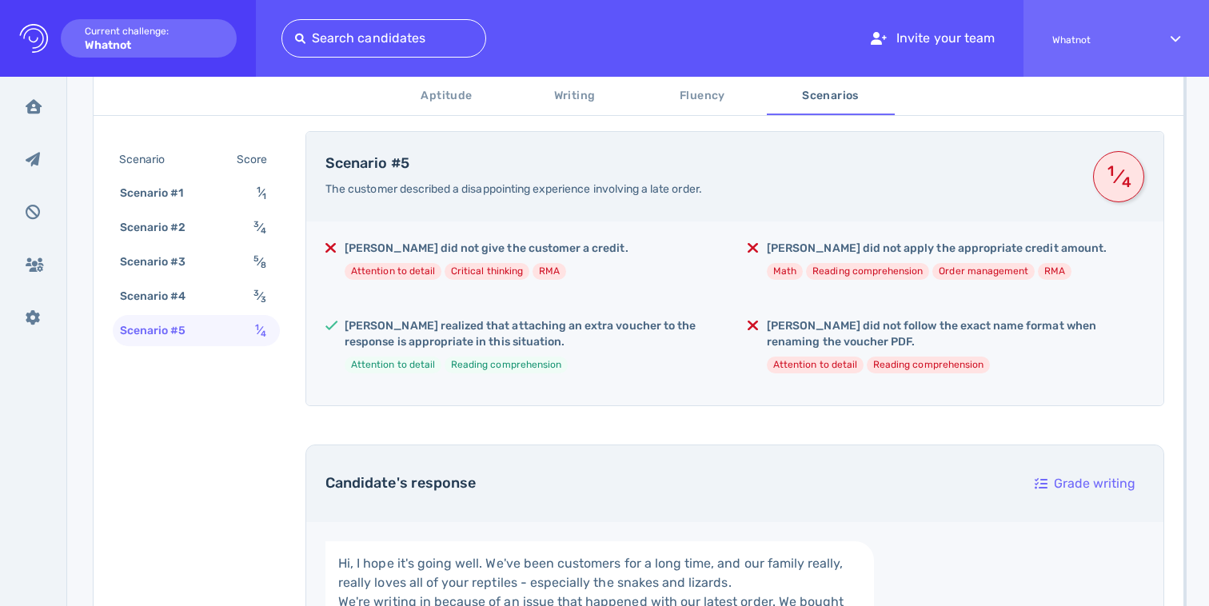
scroll to position [271, 0]
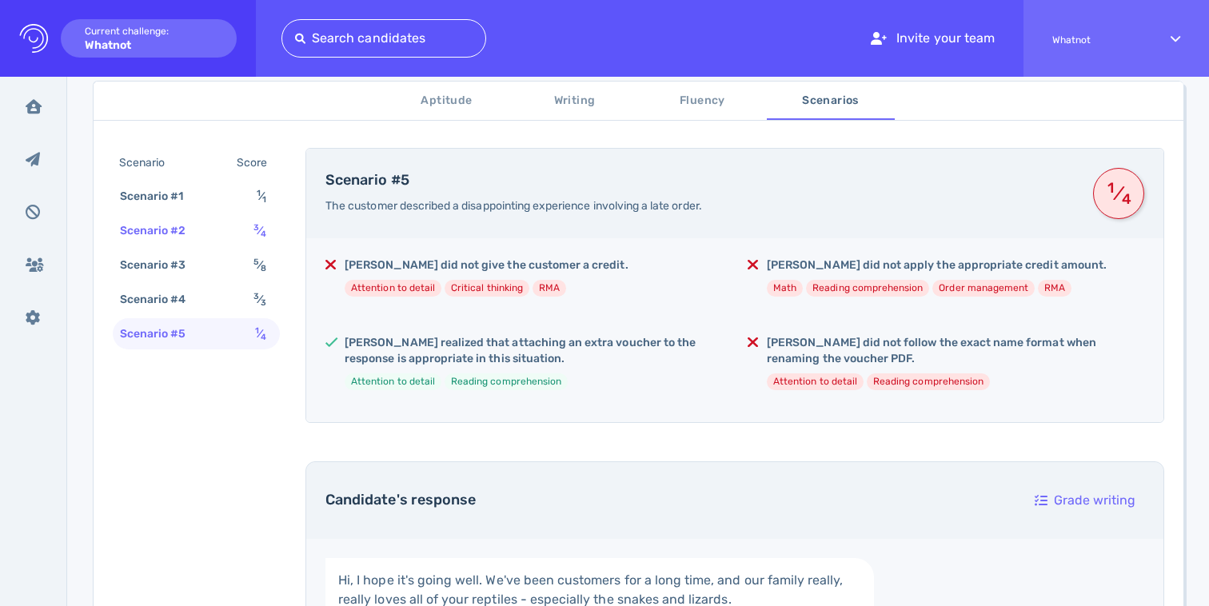
click at [219, 218] on div "Scenario #2 3 ⁄ 4" at bounding box center [196, 230] width 167 height 31
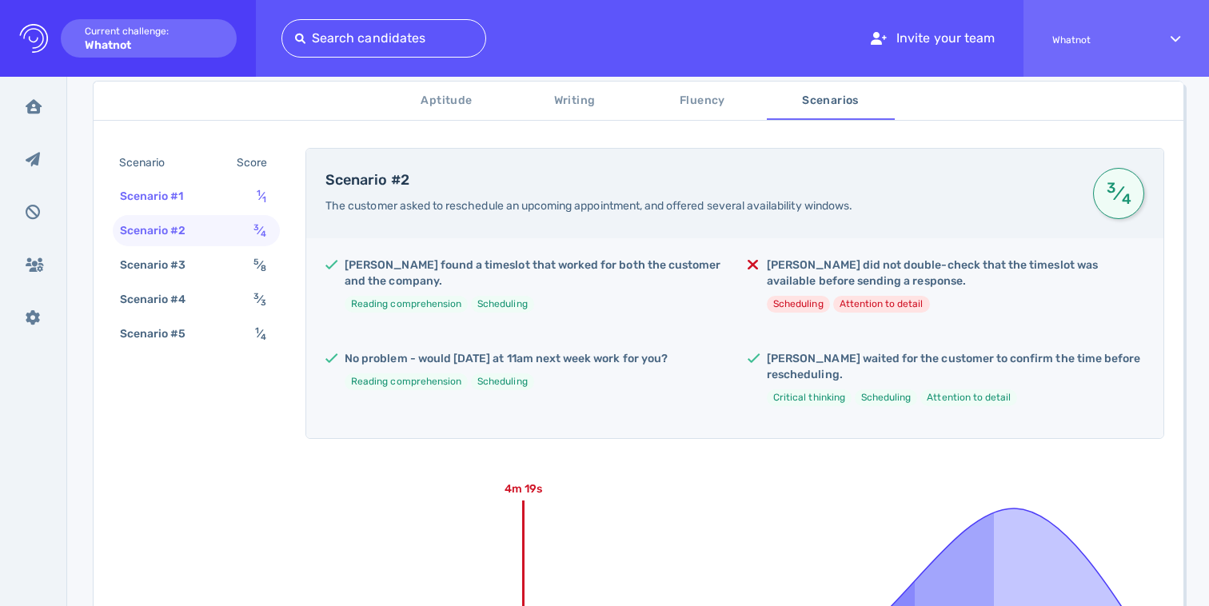
click at [224, 205] on div "Scenario #1 1 ⁄ 1" at bounding box center [196, 196] width 167 height 31
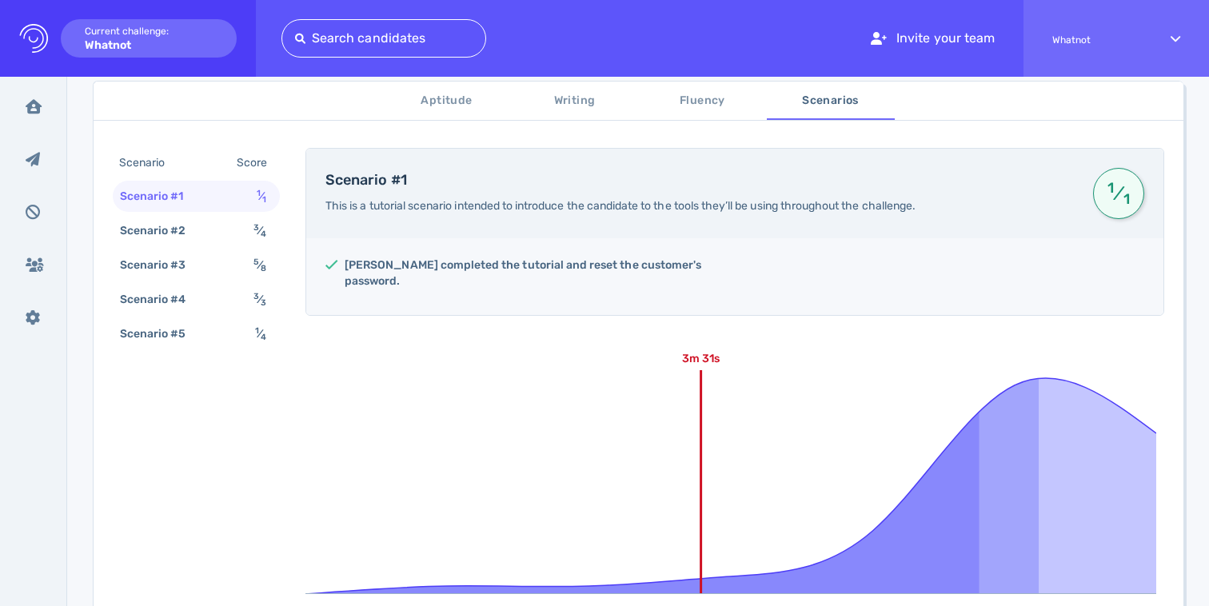
scroll to position [408, 0]
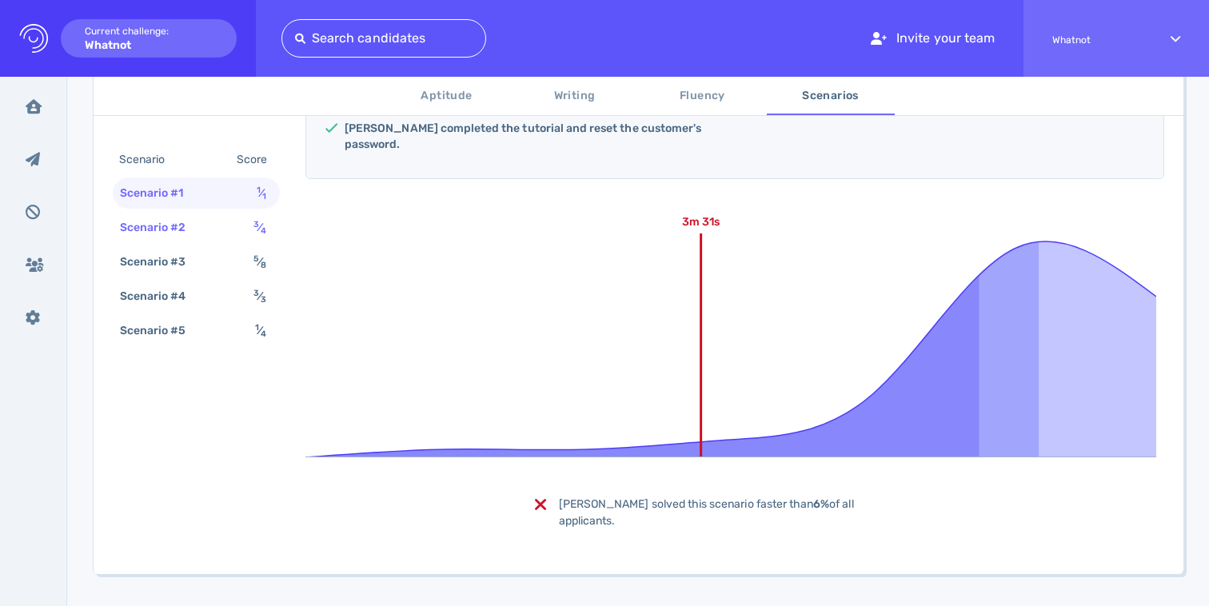
click at [189, 229] on div "Scenario #2" at bounding box center [161, 227] width 89 height 23
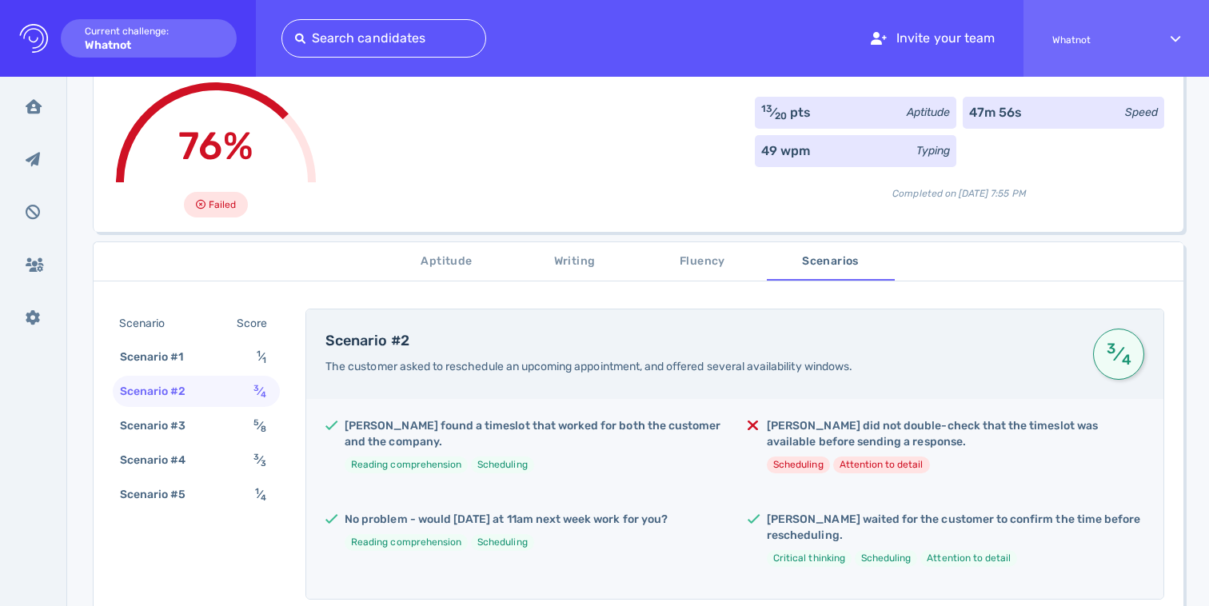
scroll to position [104, 0]
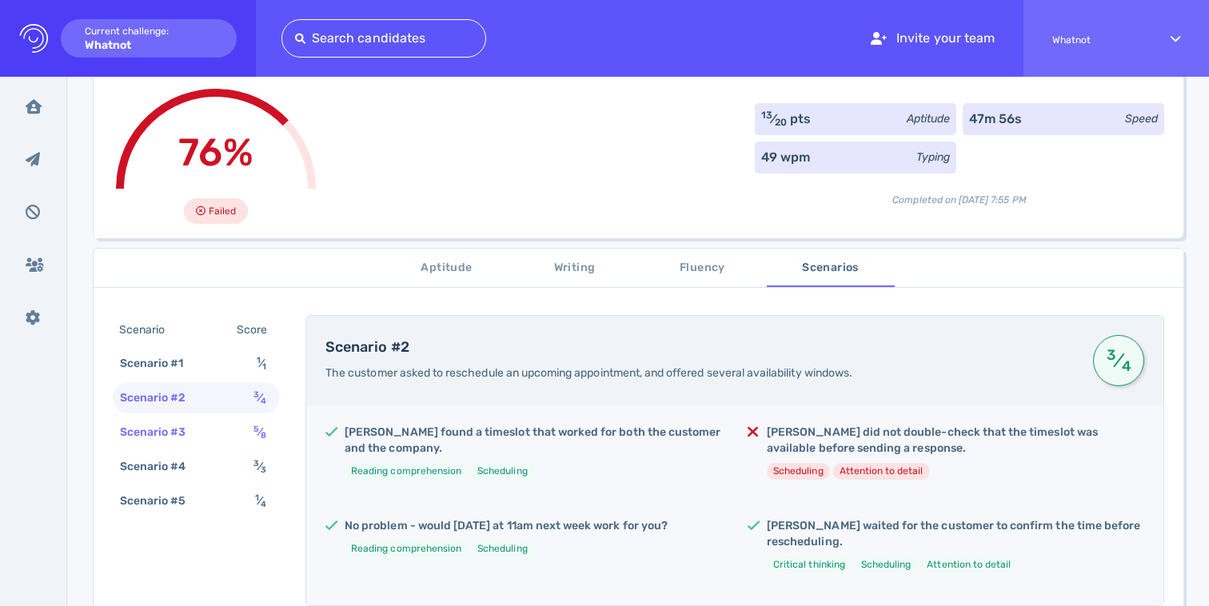
click at [227, 432] on div "Scenario #3 5 ⁄ 8" at bounding box center [196, 431] width 167 height 31
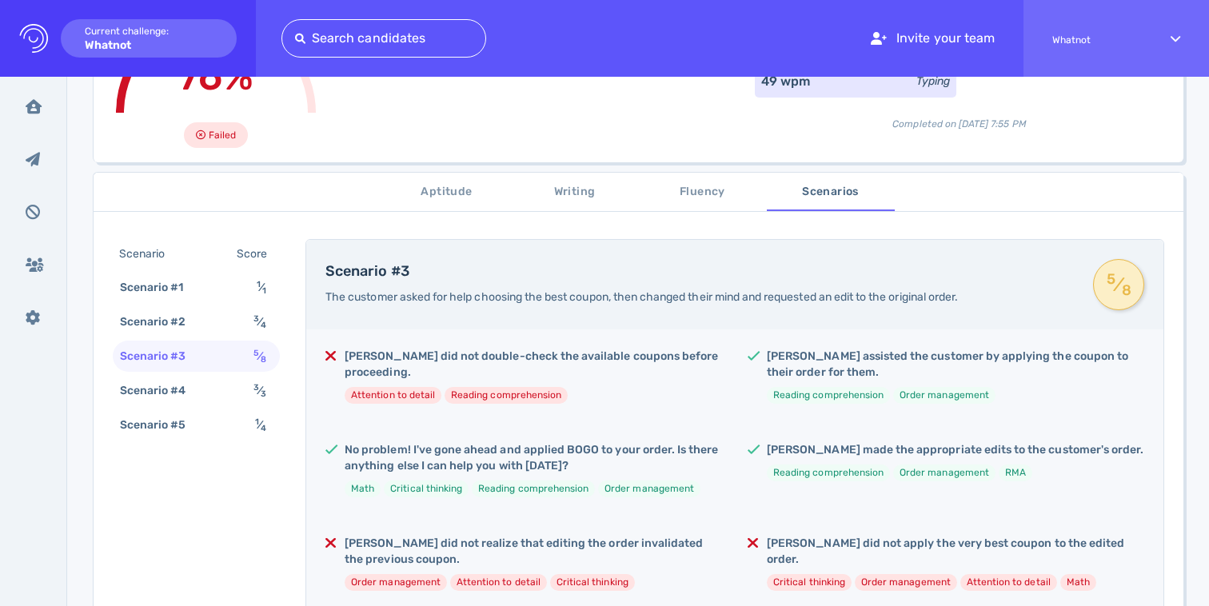
scroll to position [297, 0]
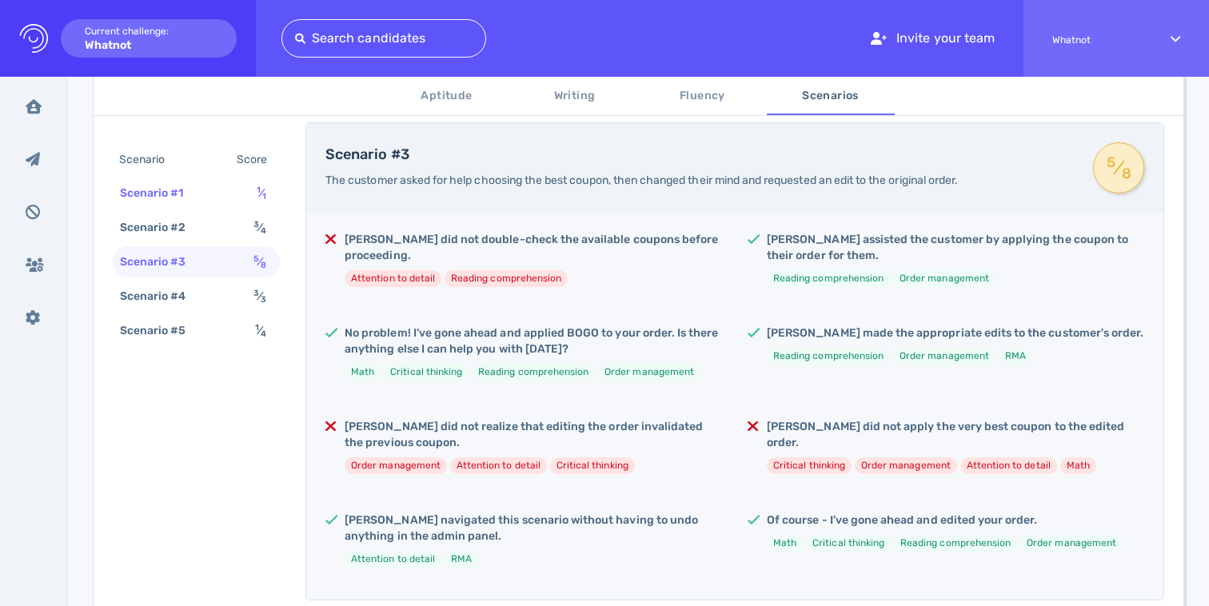
click at [199, 185] on div "Scenario #1" at bounding box center [160, 192] width 86 height 23
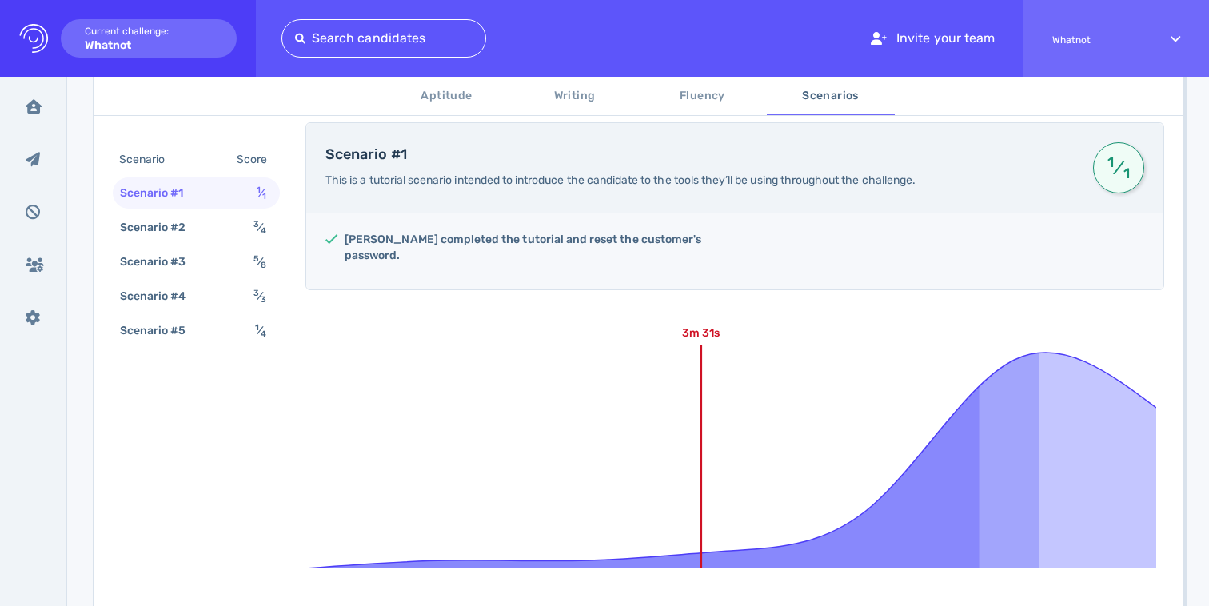
click at [163, 155] on div "Scenario" at bounding box center [150, 159] width 68 height 23
click at [421, 98] on span "Aptitude" at bounding box center [446, 96] width 109 height 20
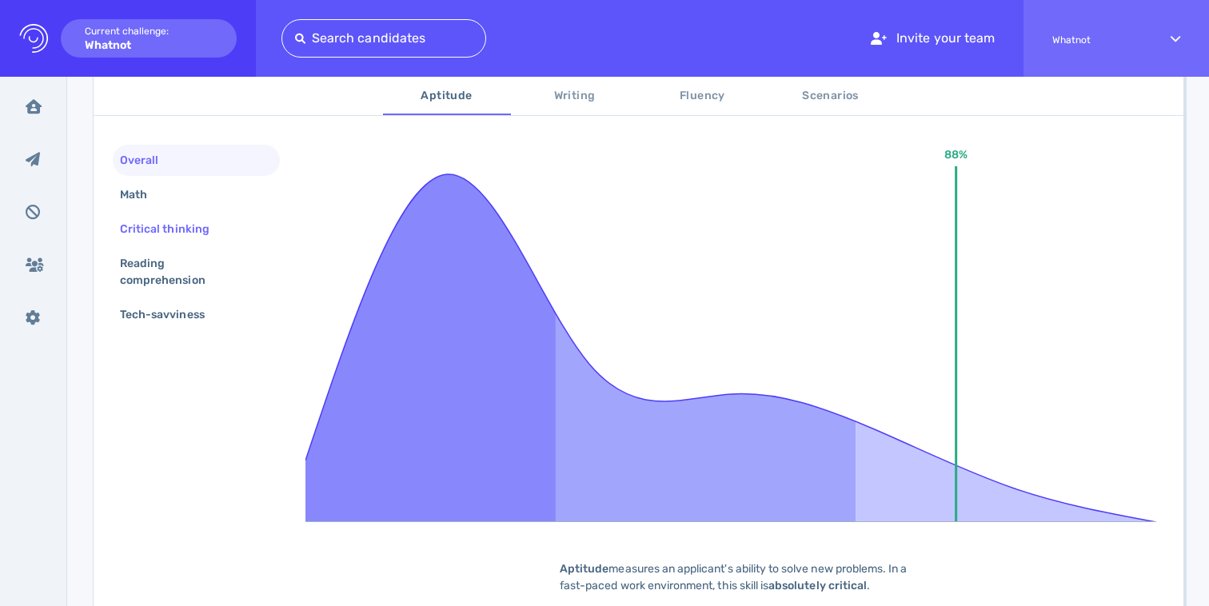
click at [176, 214] on div "Critical thinking" at bounding box center [196, 228] width 167 height 31
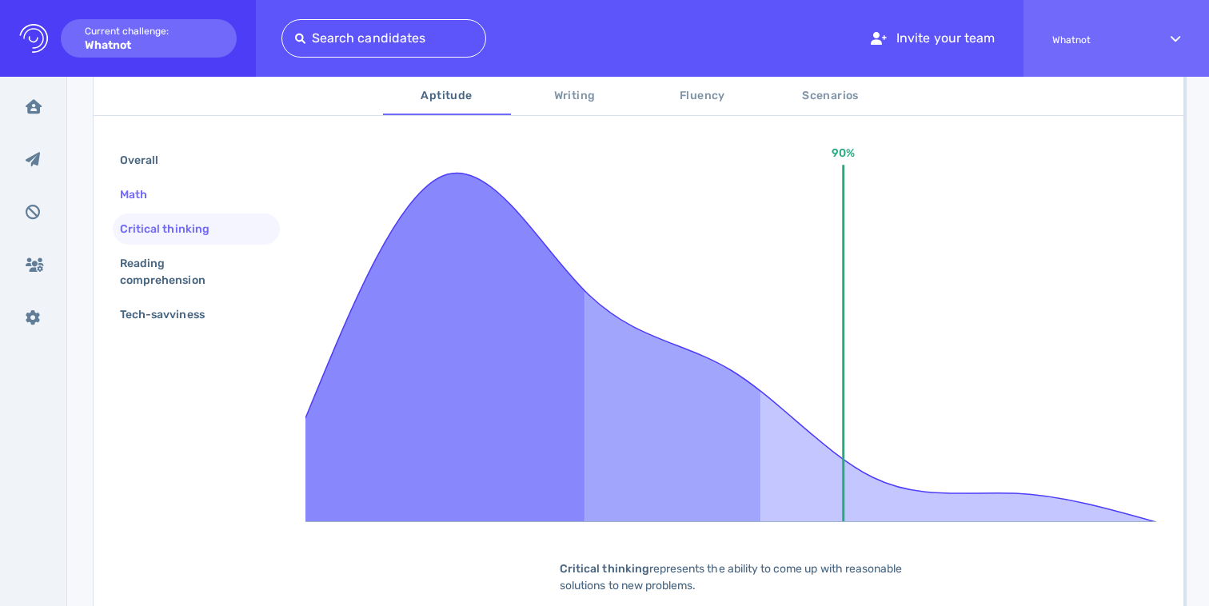
click at [162, 201] on div "Math" at bounding box center [142, 194] width 50 height 23
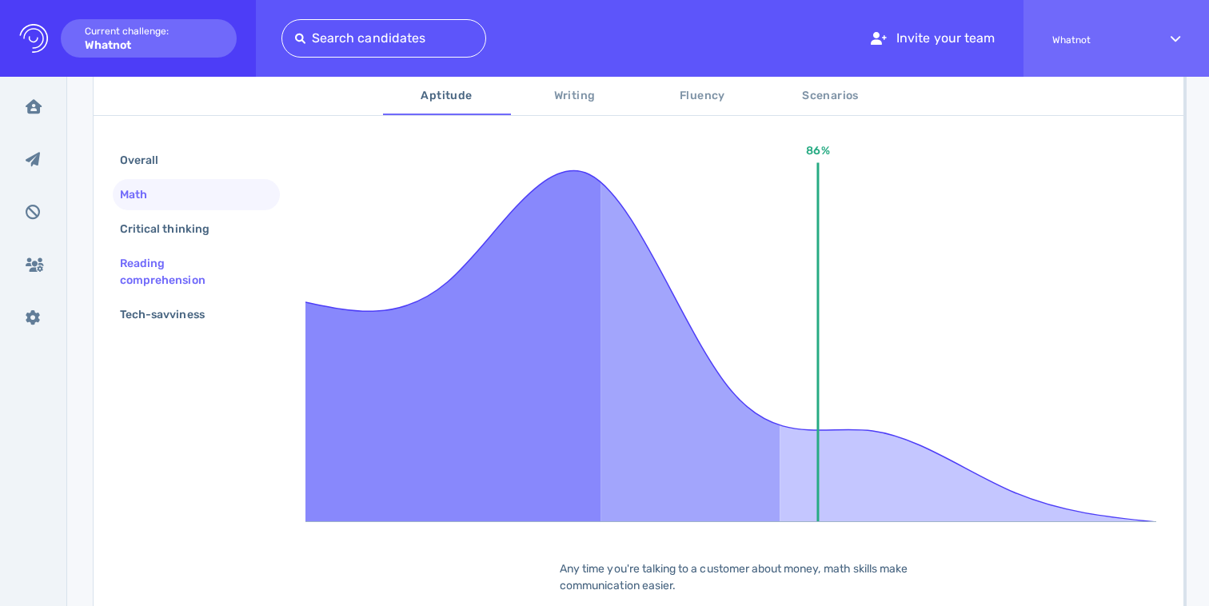
click at [162, 273] on div "Reading comprehension" at bounding box center [190, 272] width 146 height 40
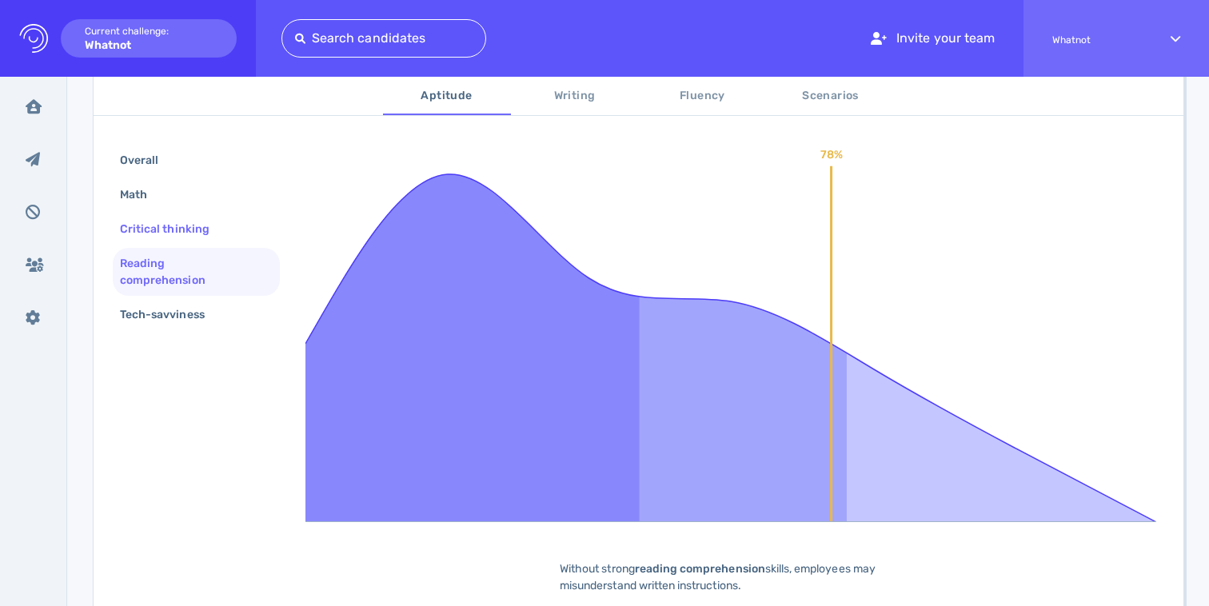
click at [145, 225] on div "Critical thinking" at bounding box center [173, 228] width 112 height 23
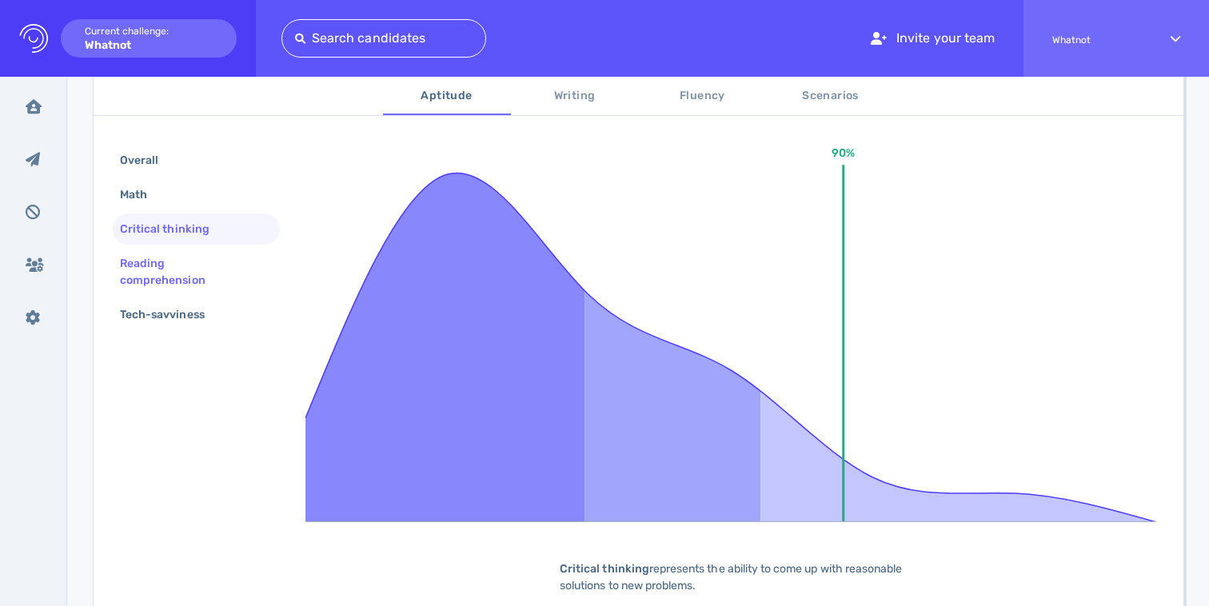
click at [162, 292] on div "Reading comprehension" at bounding box center [196, 272] width 167 height 48
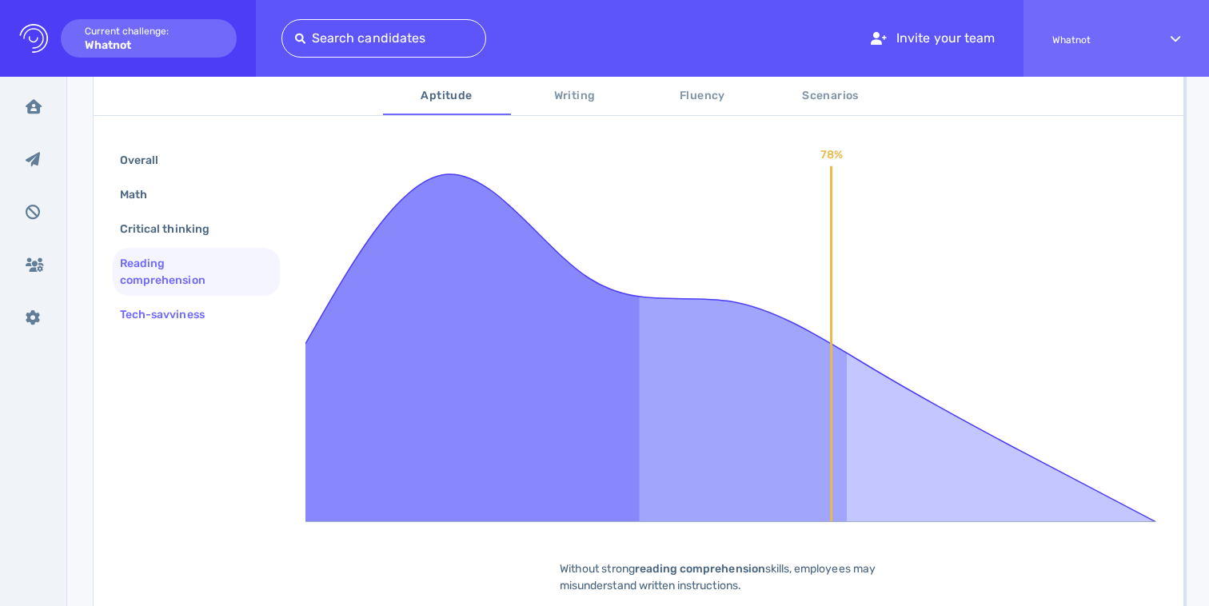
click at [165, 313] on div "Tech-savviness" at bounding box center [170, 314] width 107 height 23
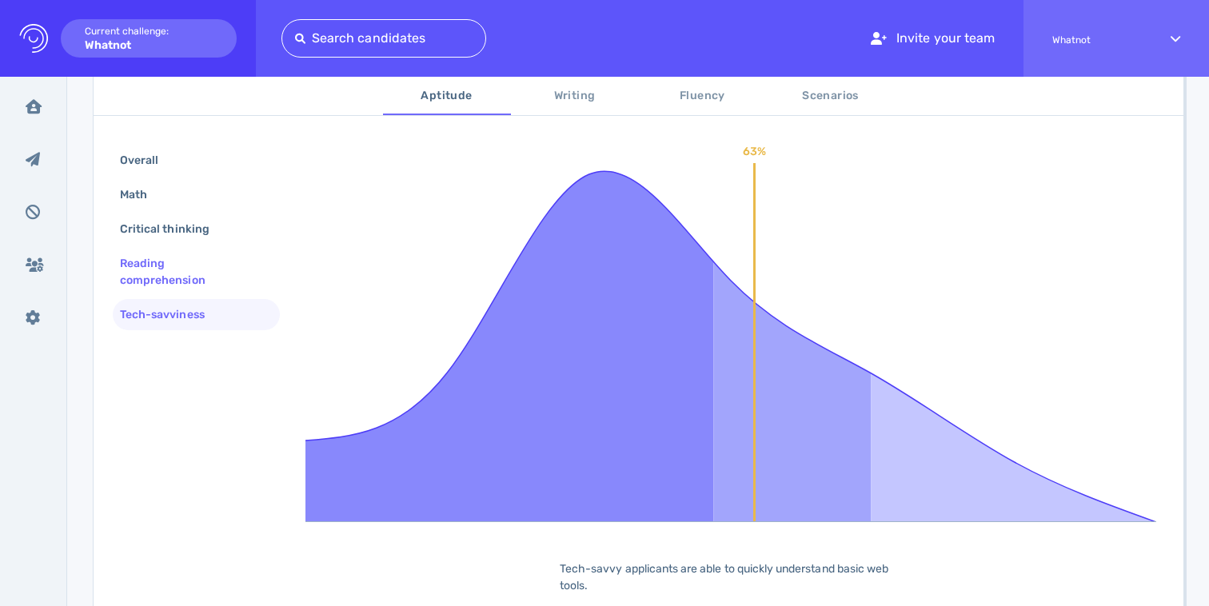
click at [165, 282] on div "Reading comprehension" at bounding box center [190, 272] width 146 height 40
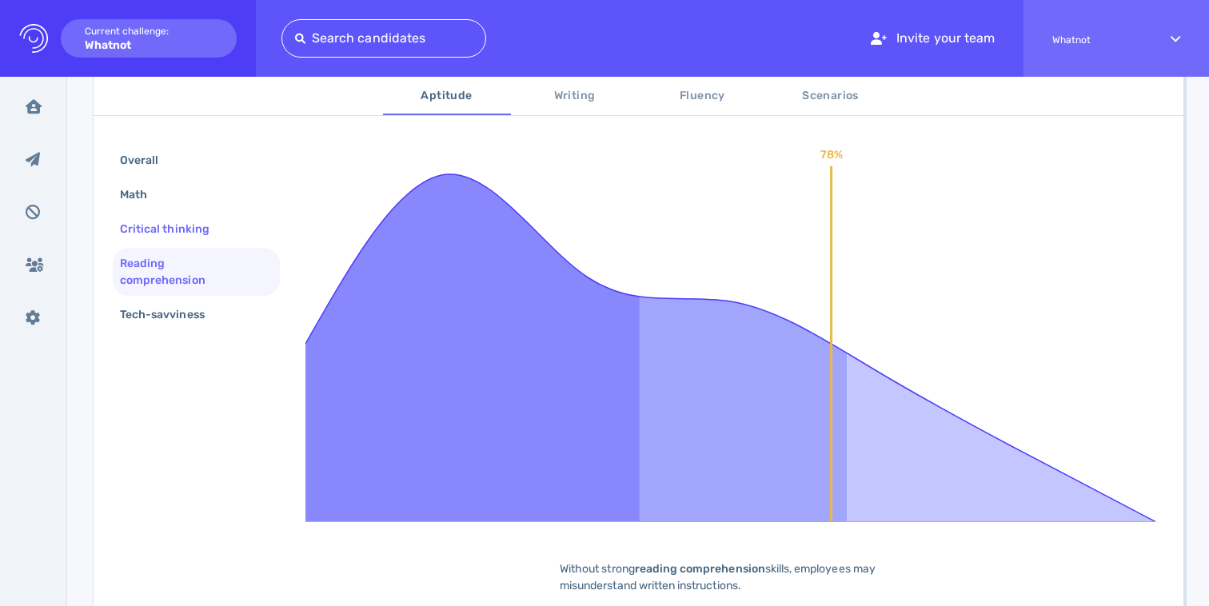
click at [171, 217] on div "Critical thinking" at bounding box center [196, 228] width 167 height 31
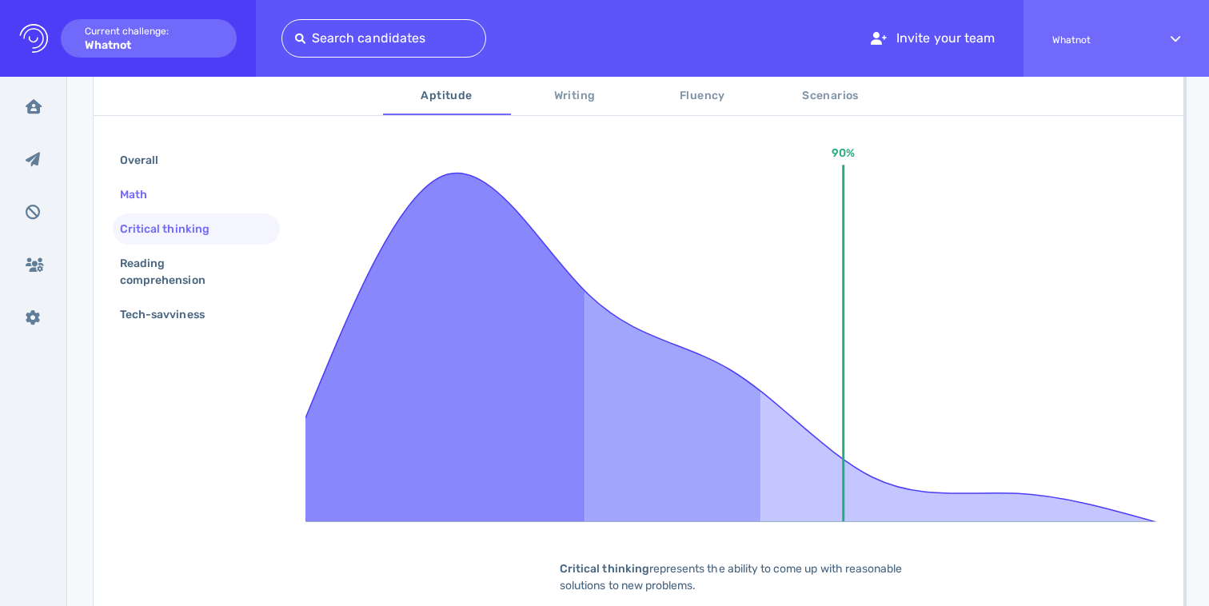
click at [157, 191] on div "Math" at bounding box center [142, 194] width 50 height 23
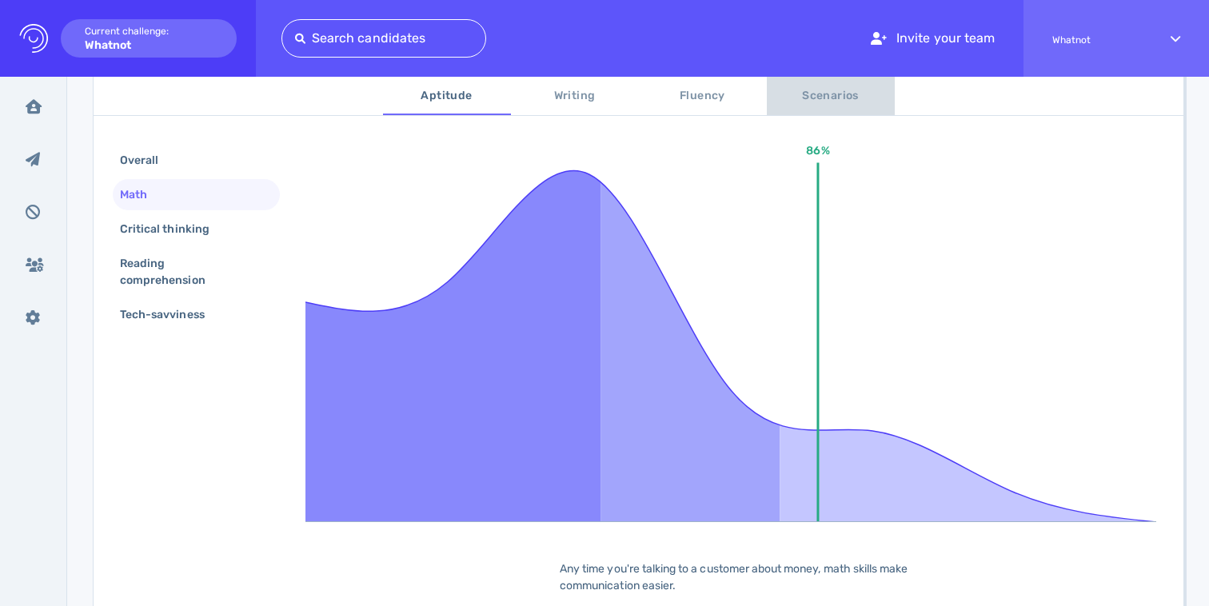
click at [869, 86] on span "Scenarios" at bounding box center [830, 96] width 109 height 20
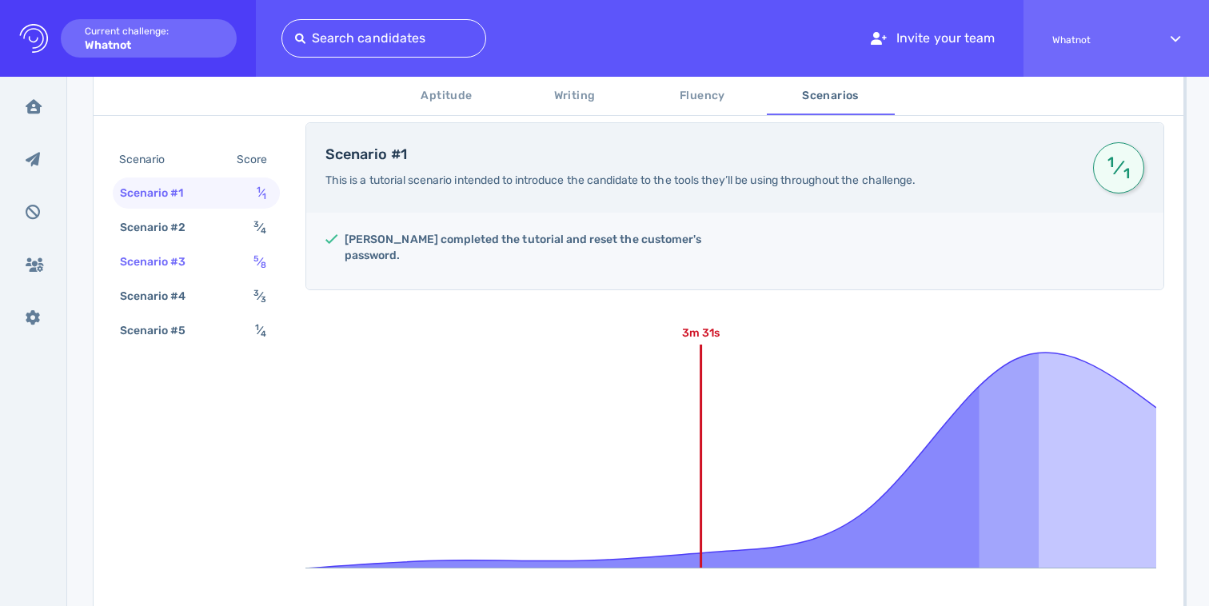
click at [226, 266] on div "Scenario #3 5 ⁄ 8" at bounding box center [196, 261] width 167 height 31
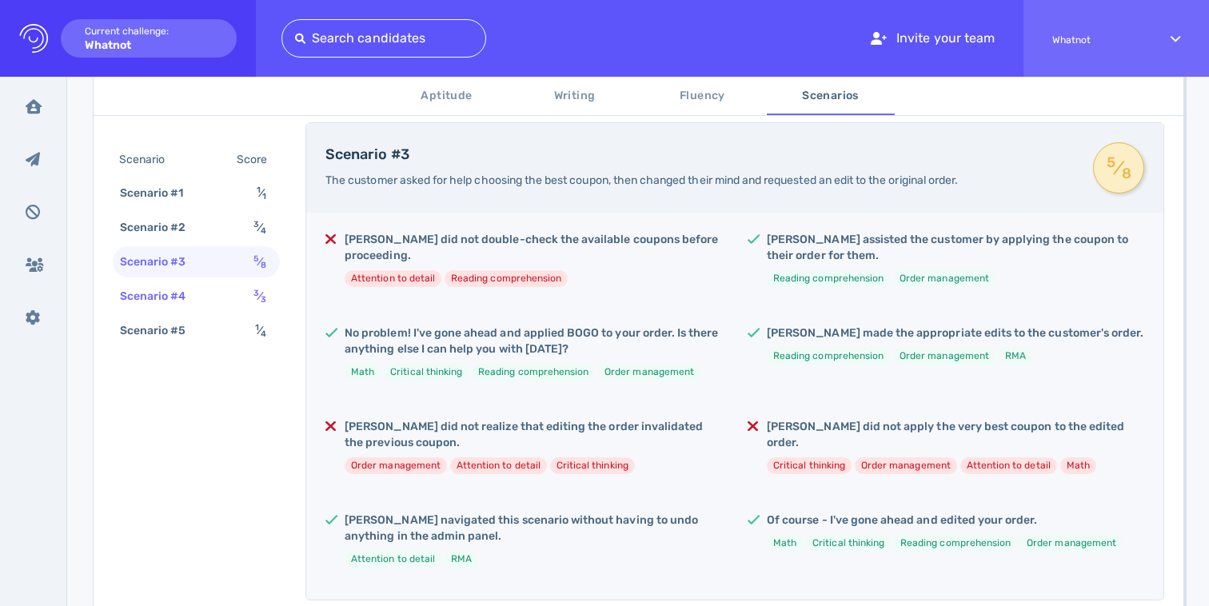
click at [217, 302] on div "Scenario #4 3 ⁄ 3" at bounding box center [196, 296] width 167 height 31
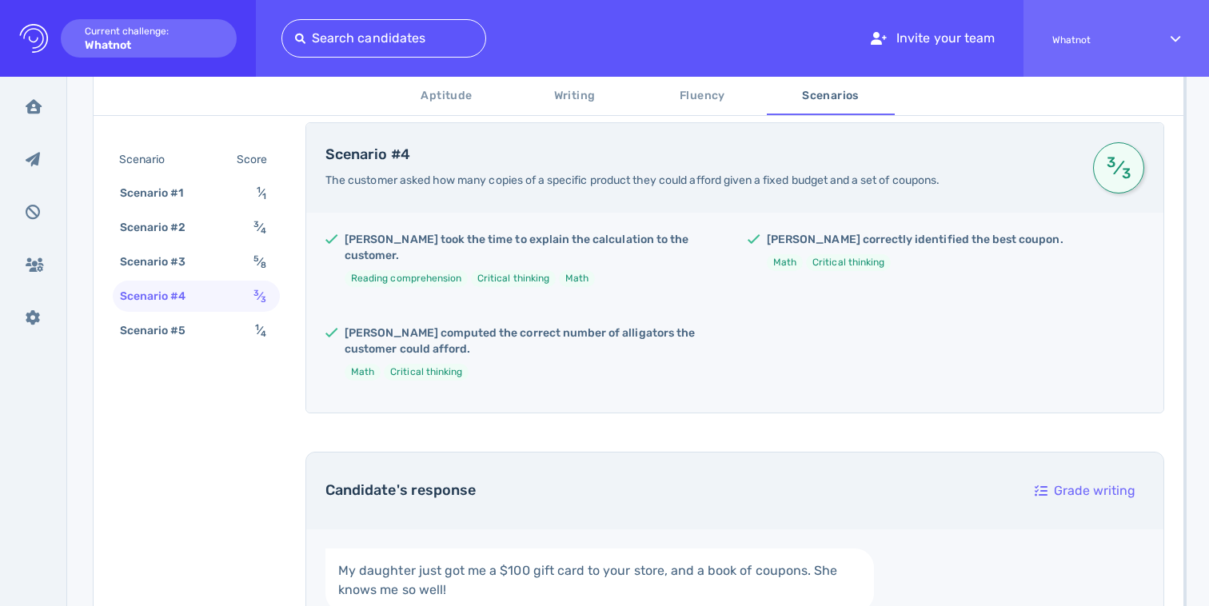
click at [687, 94] on span "Fluency" at bounding box center [702, 96] width 109 height 20
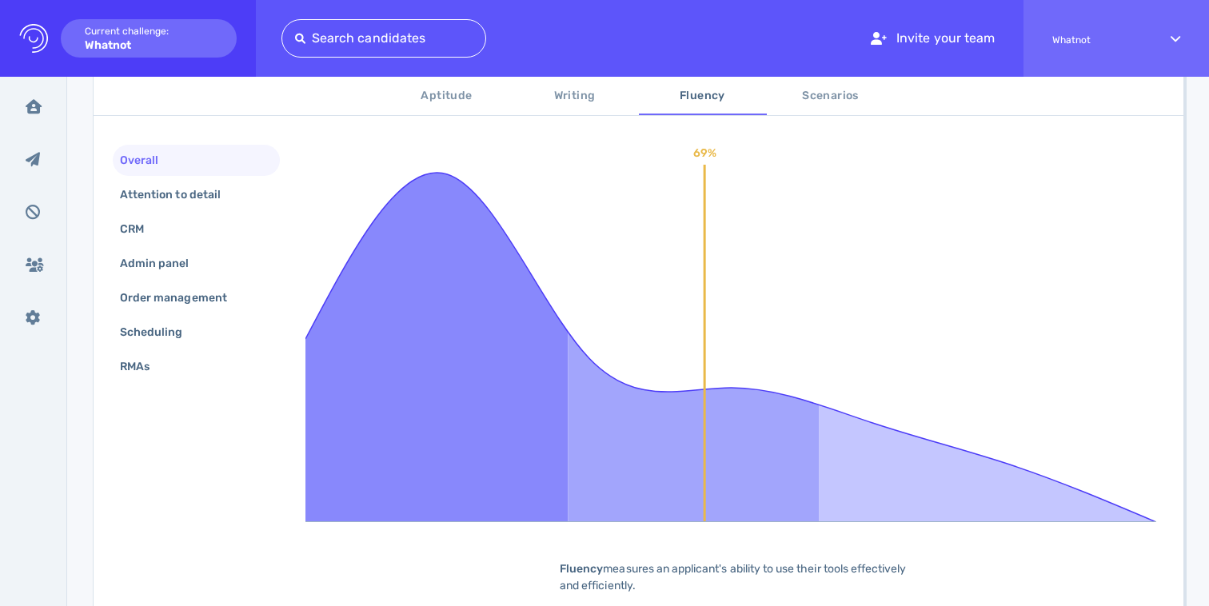
scroll to position [0, 0]
